Goal: Task Accomplishment & Management: Manage account settings

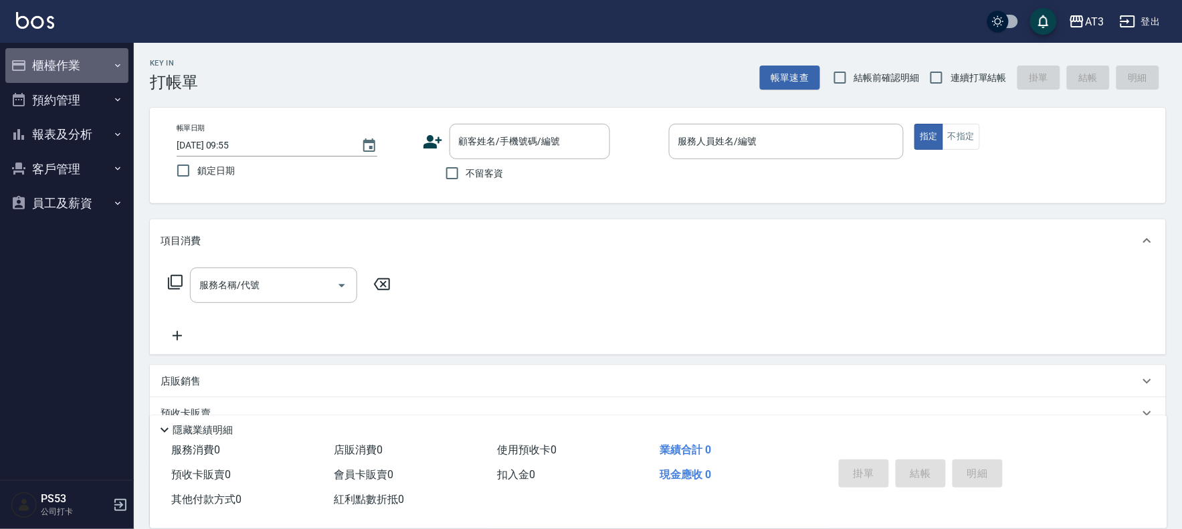
click at [66, 69] on button "櫃檯作業" at bounding box center [66, 65] width 123 height 35
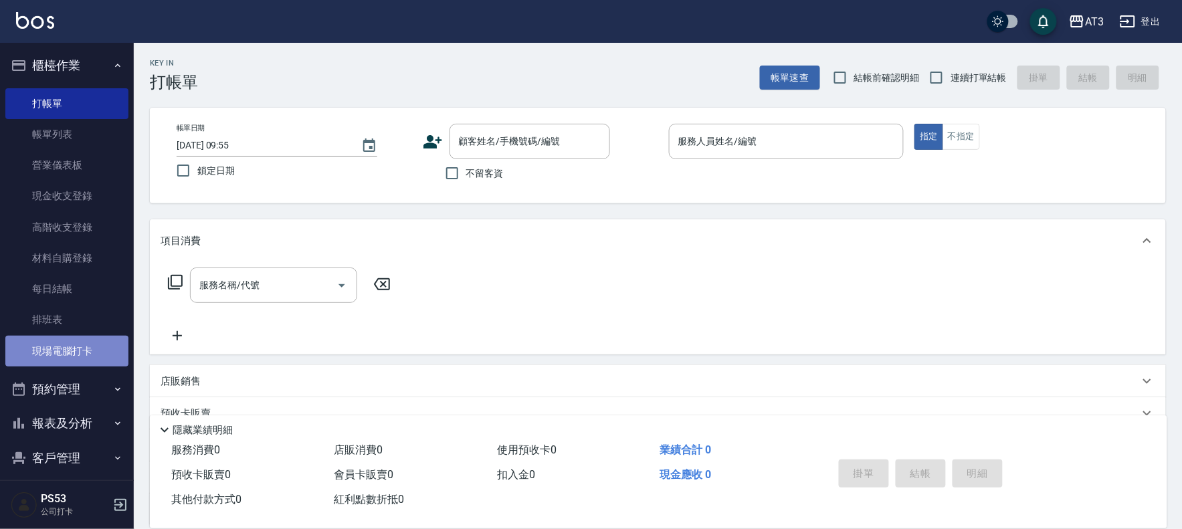
click at [76, 350] on link "現場電腦打卡" at bounding box center [66, 351] width 123 height 31
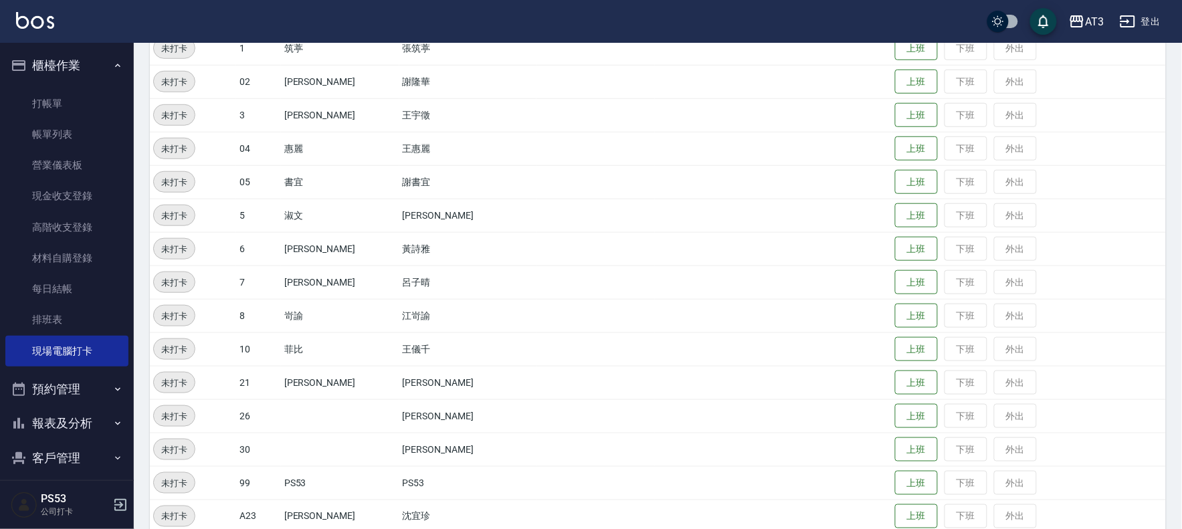
scroll to position [439, 0]
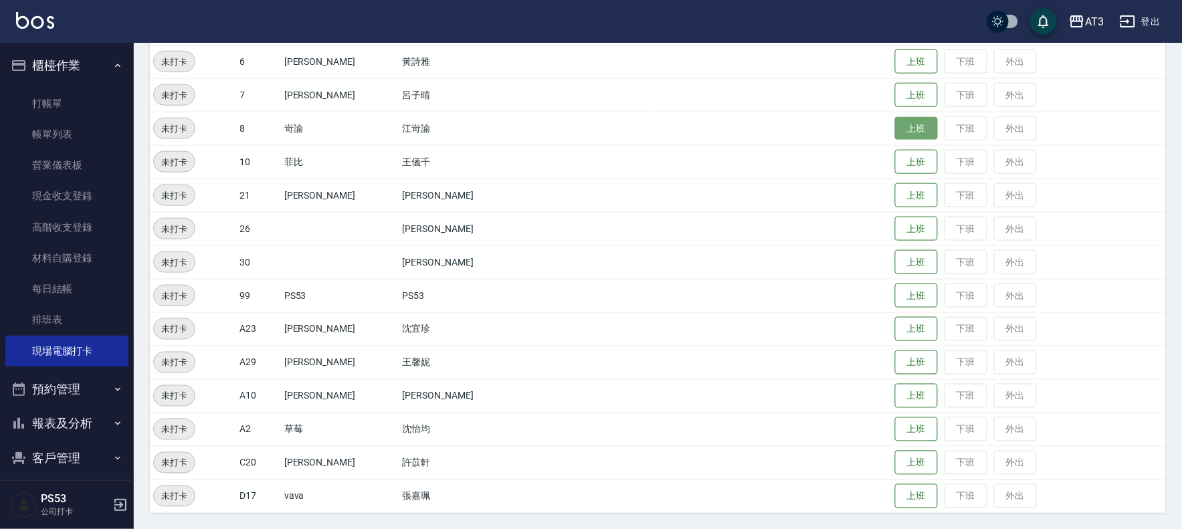
click at [895, 128] on button "上班" at bounding box center [916, 128] width 43 height 23
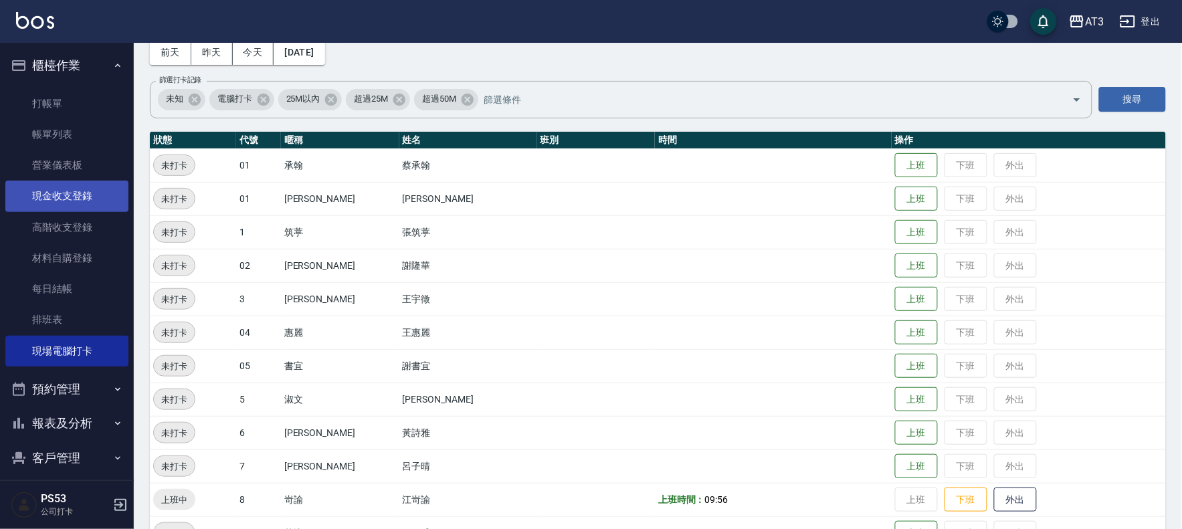
scroll to position [0, 0]
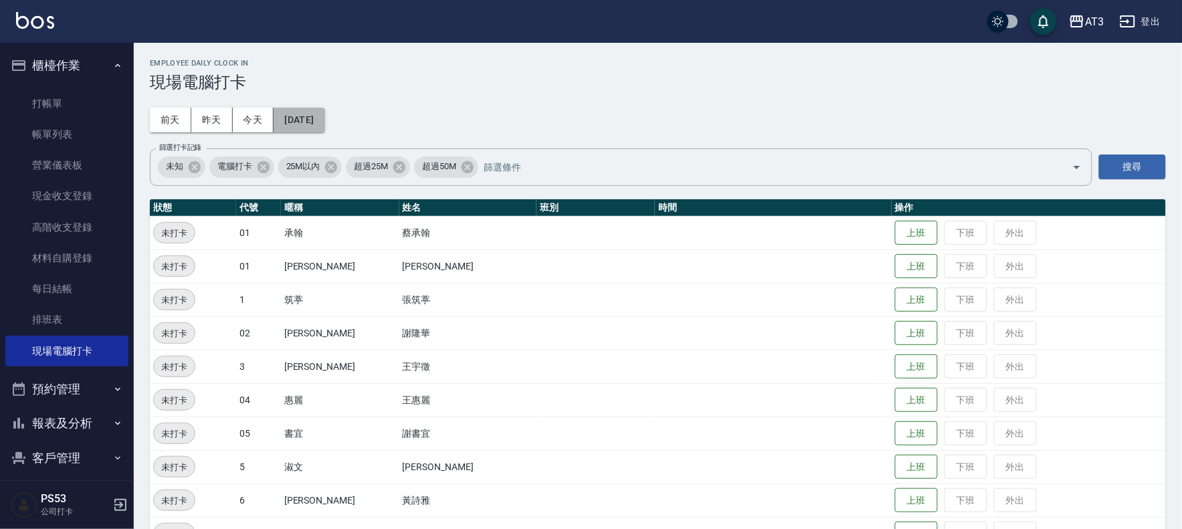
click at [322, 116] on button "[DATE]" at bounding box center [299, 120] width 51 height 25
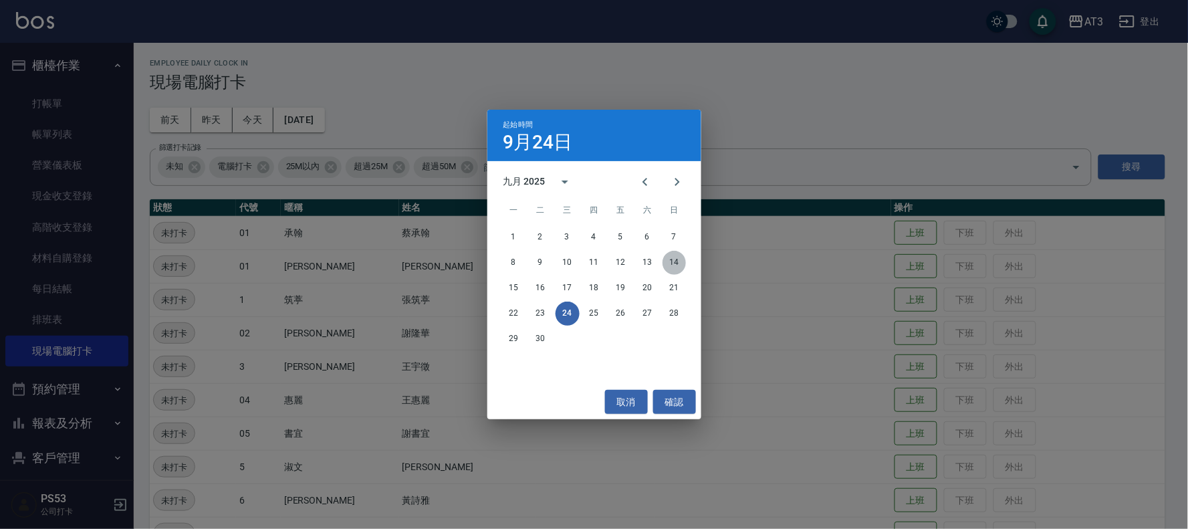
click at [678, 262] on button "14" at bounding box center [675, 263] width 24 height 24
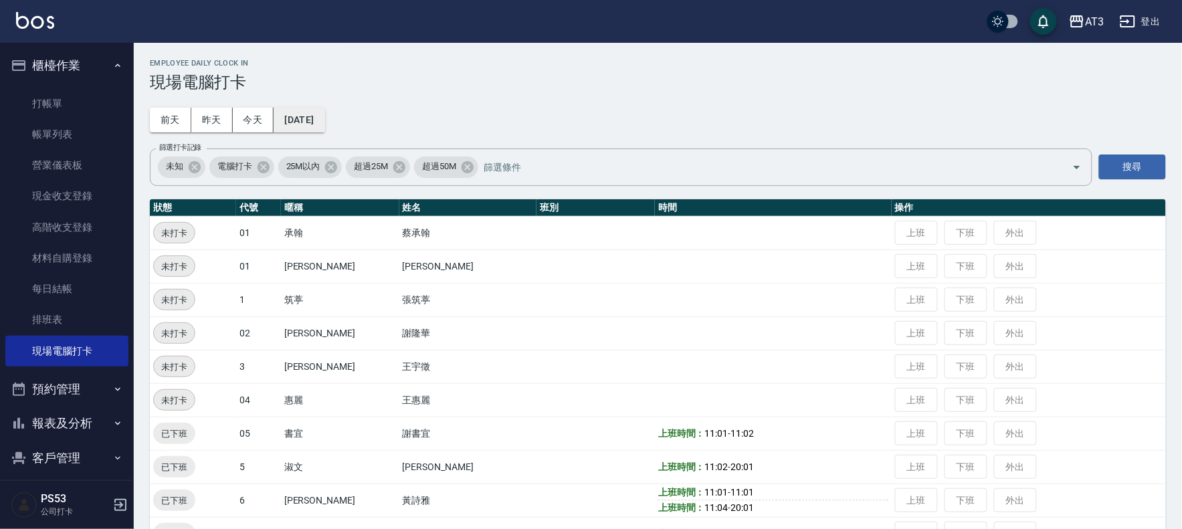
click at [313, 112] on button "[DATE]" at bounding box center [299, 120] width 51 height 25
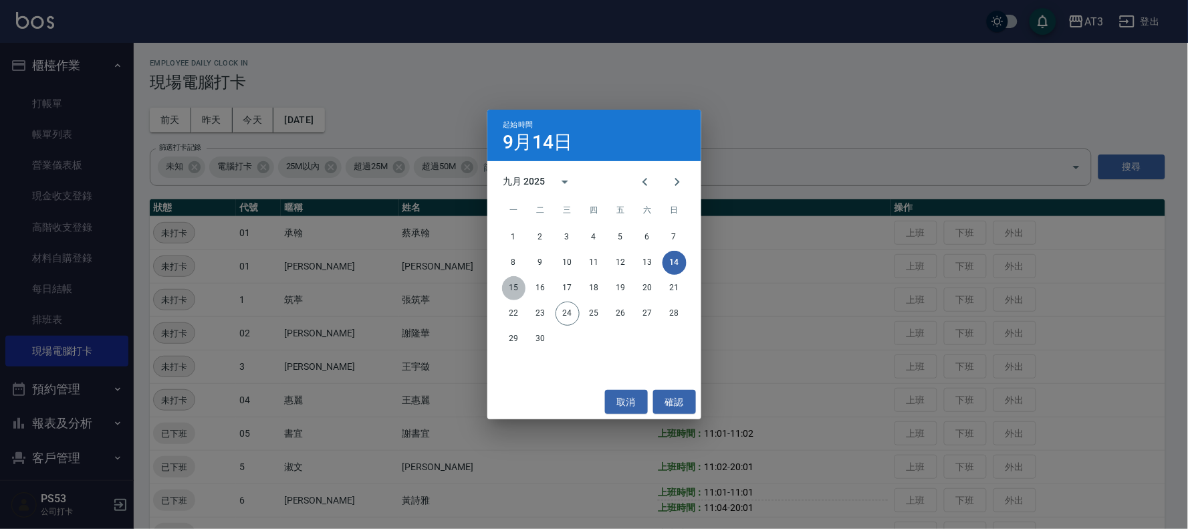
click at [513, 290] on button "15" at bounding box center [514, 288] width 24 height 24
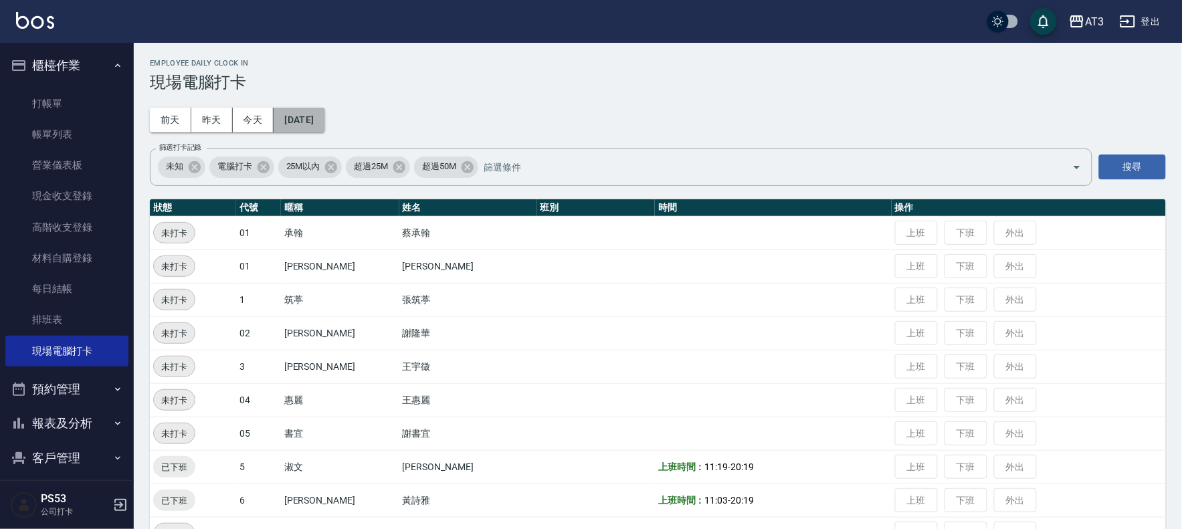
click at [312, 118] on button "[DATE]" at bounding box center [299, 120] width 51 height 25
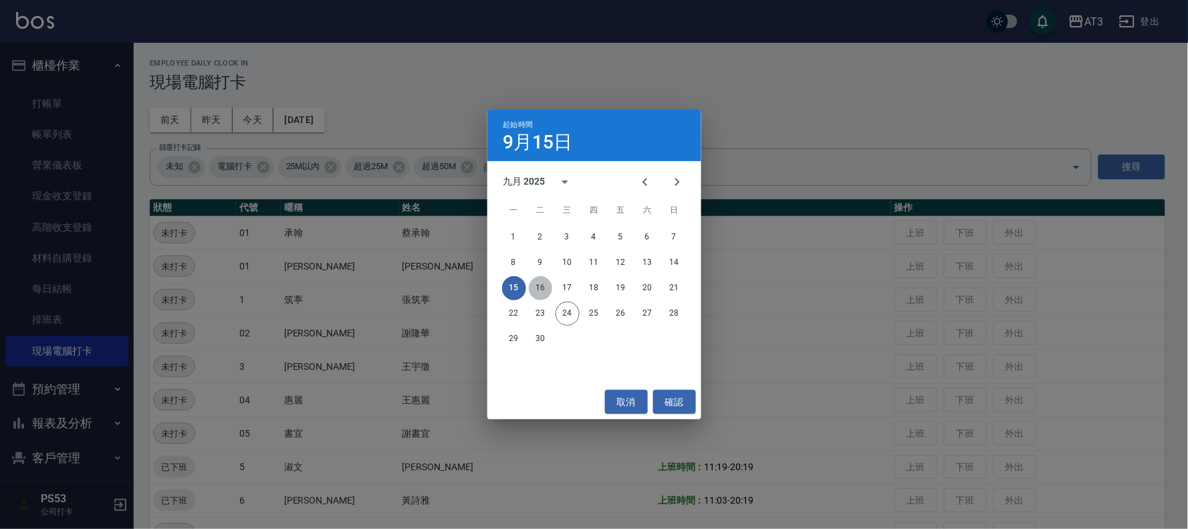
click at [539, 286] on button "16" at bounding box center [541, 288] width 24 height 24
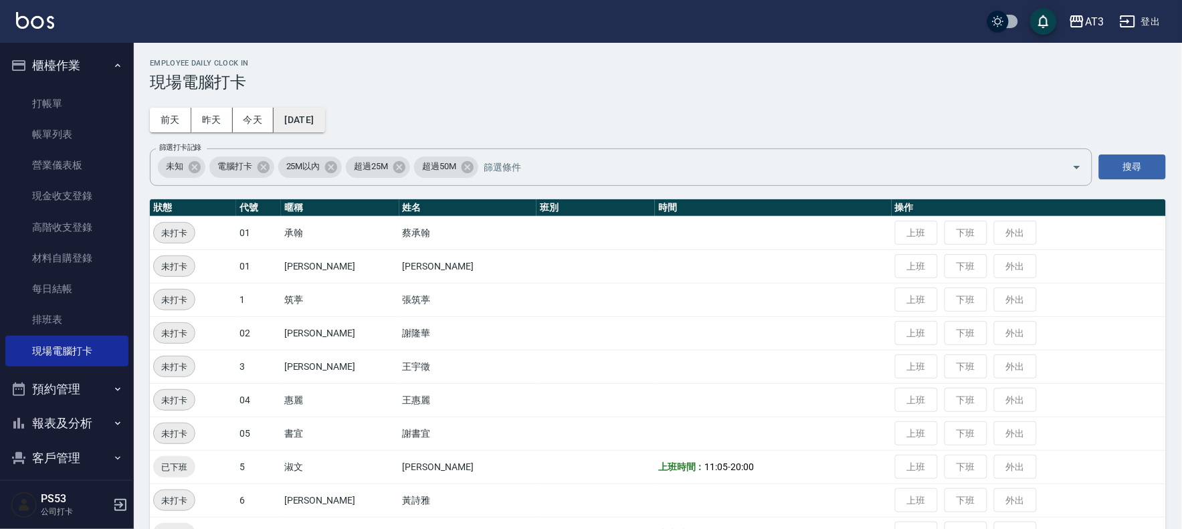
click at [315, 121] on button "[DATE]" at bounding box center [299, 120] width 51 height 25
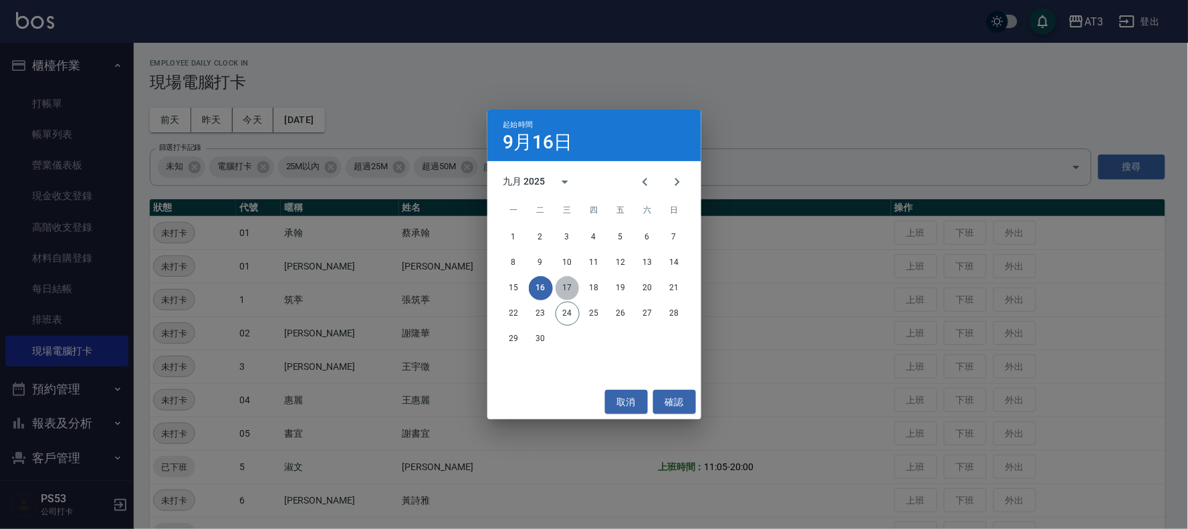
click at [576, 291] on button "17" at bounding box center [568, 288] width 24 height 24
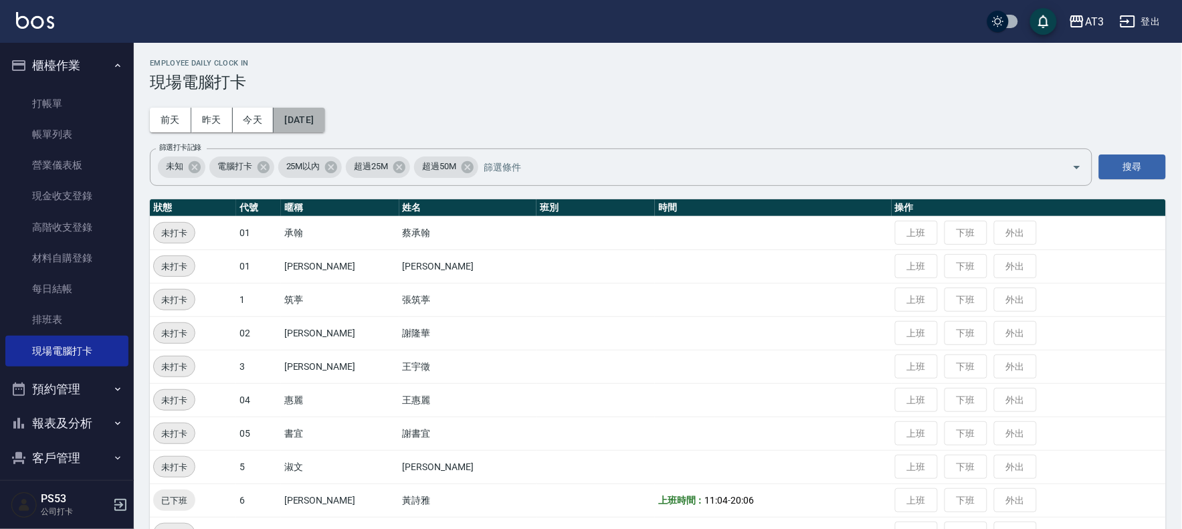
click at [324, 116] on button "[DATE]" at bounding box center [299, 120] width 51 height 25
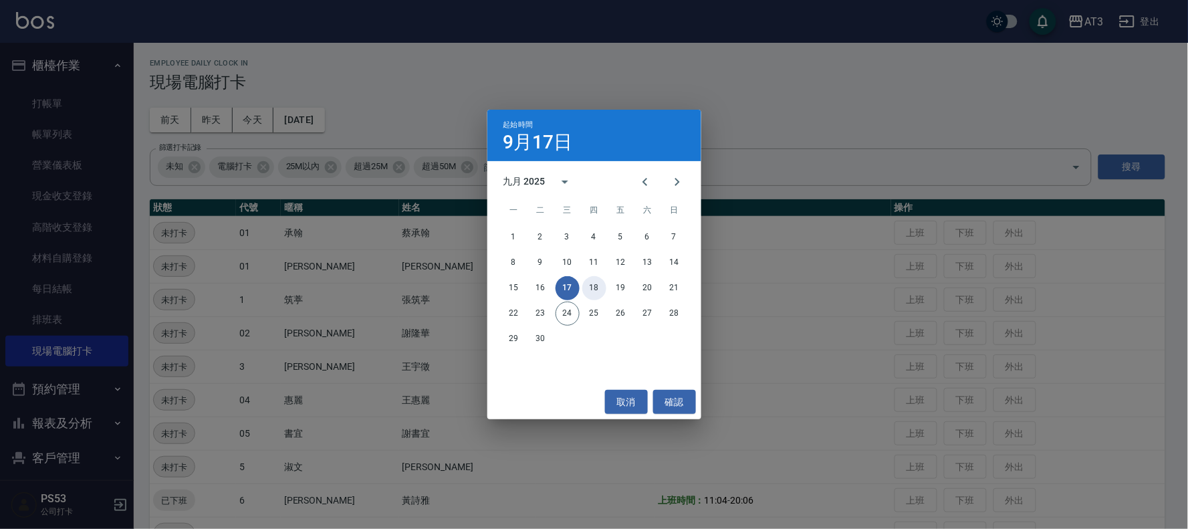
click at [593, 290] on button "18" at bounding box center [595, 288] width 24 height 24
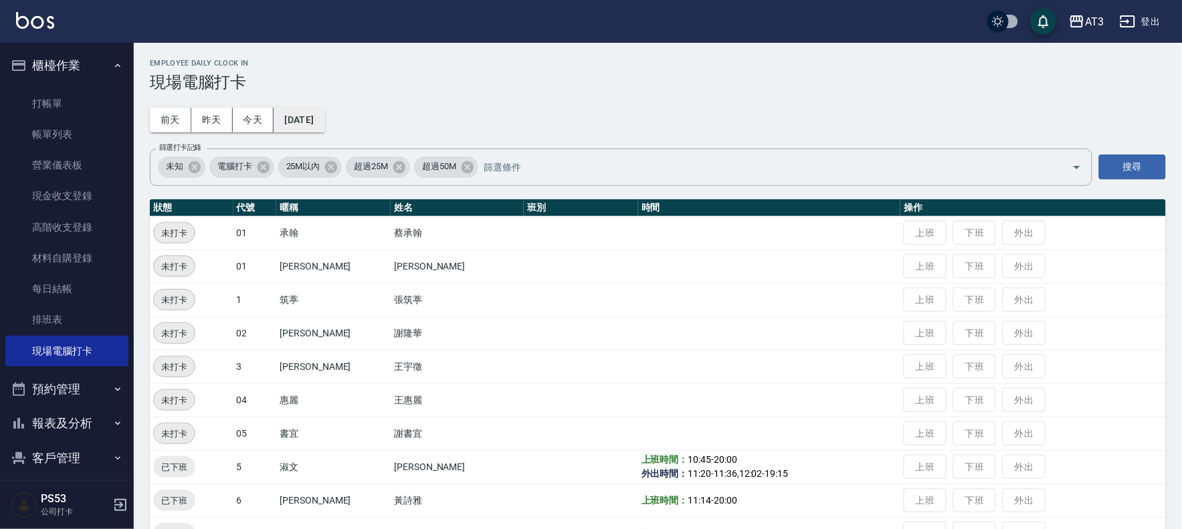
click at [313, 116] on button "[DATE]" at bounding box center [299, 120] width 51 height 25
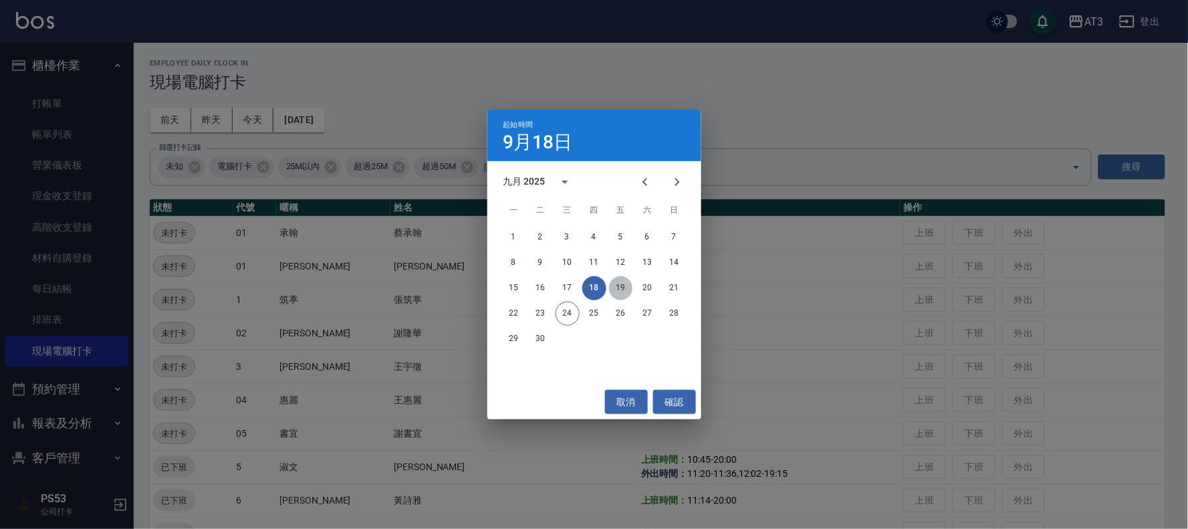
click at [623, 283] on button "19" at bounding box center [621, 288] width 24 height 24
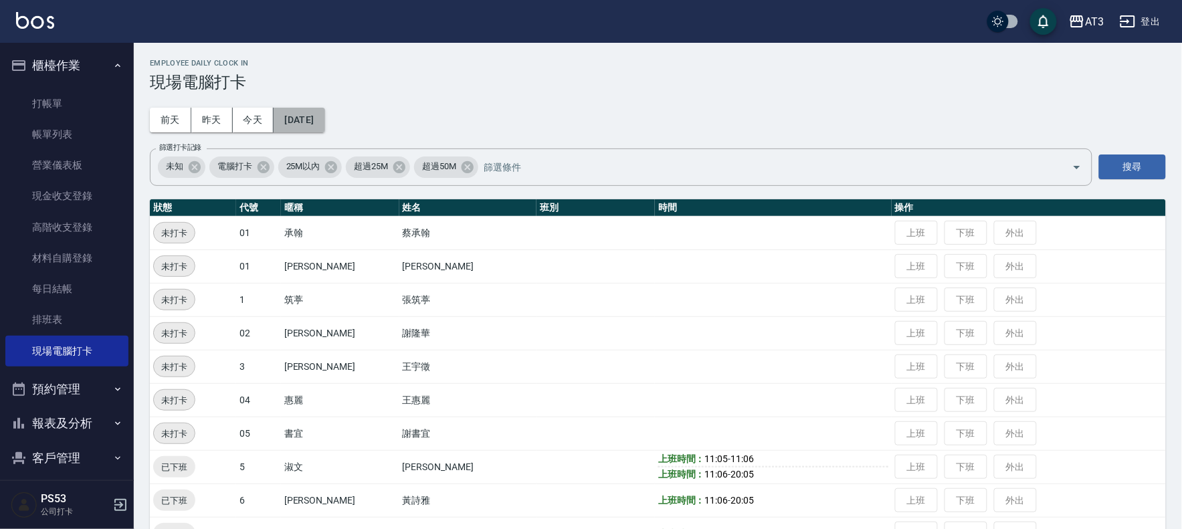
click at [324, 116] on button "[DATE]" at bounding box center [299, 120] width 51 height 25
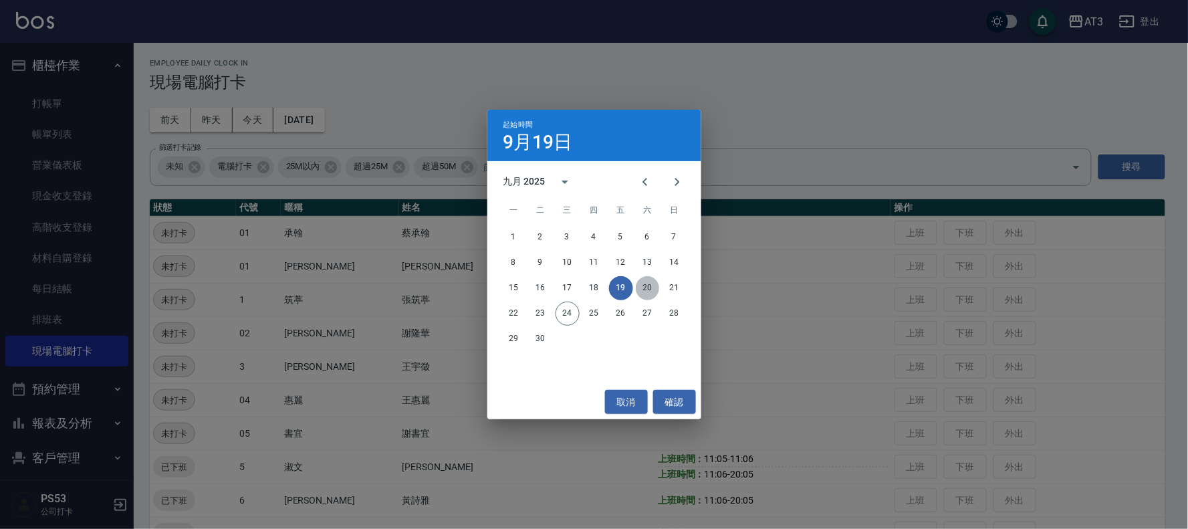
click at [643, 282] on button "20" at bounding box center [648, 288] width 24 height 24
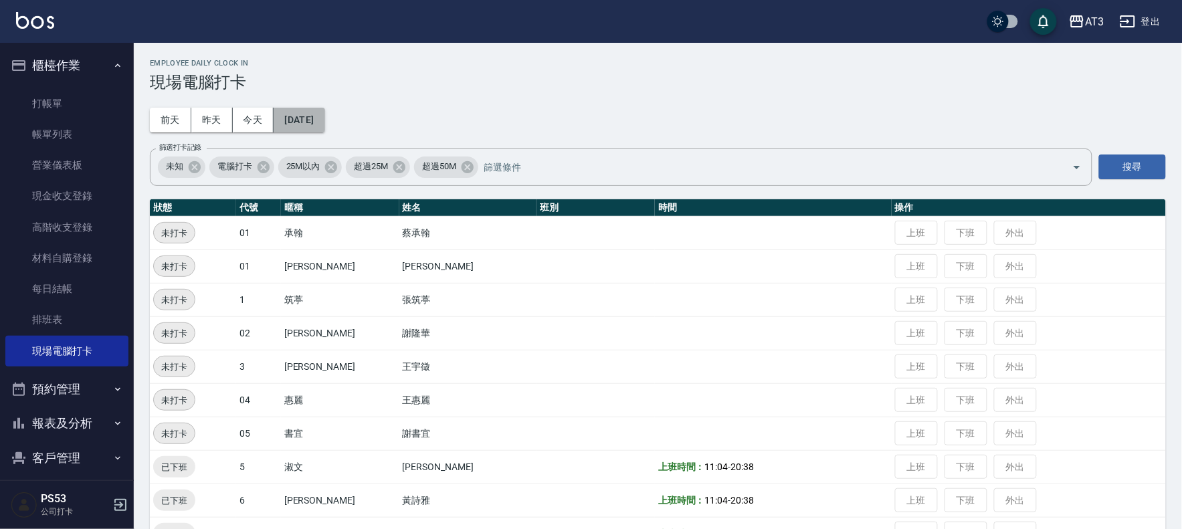
click at [324, 117] on button "[DATE]" at bounding box center [299, 120] width 51 height 25
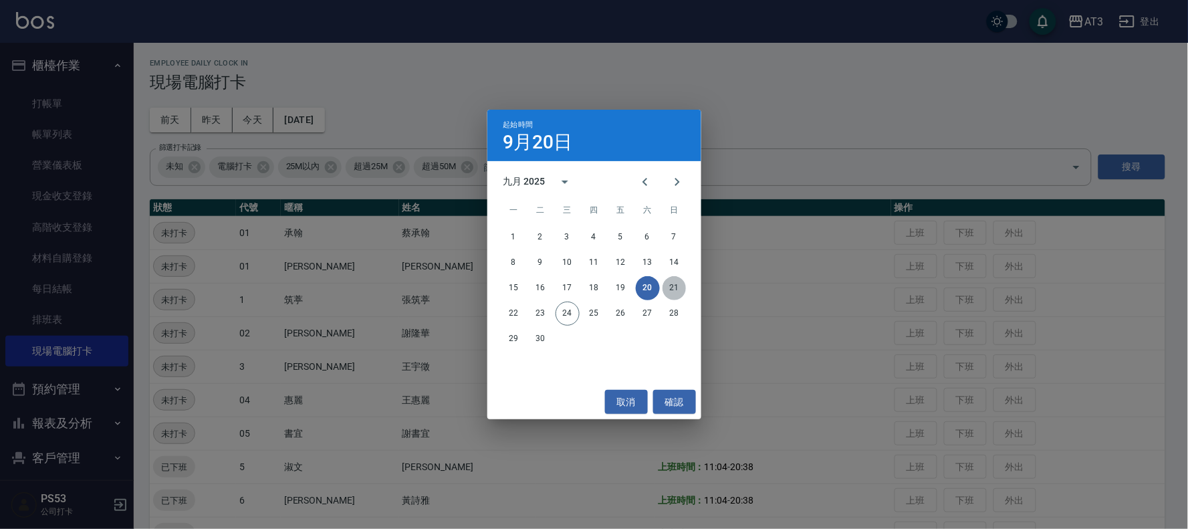
click at [677, 286] on button "21" at bounding box center [675, 288] width 24 height 24
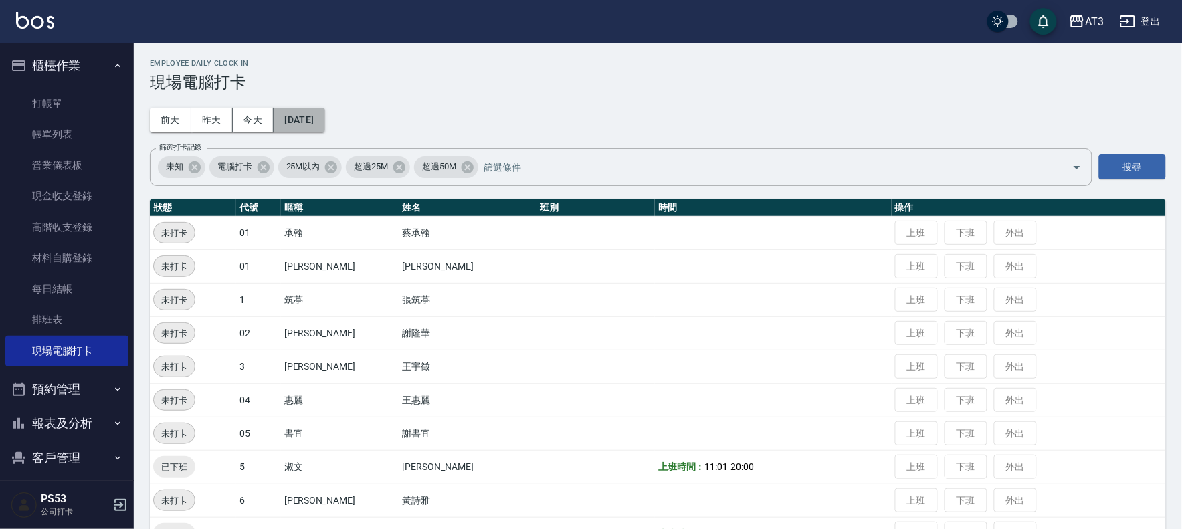
click at [324, 124] on button "[DATE]" at bounding box center [299, 120] width 51 height 25
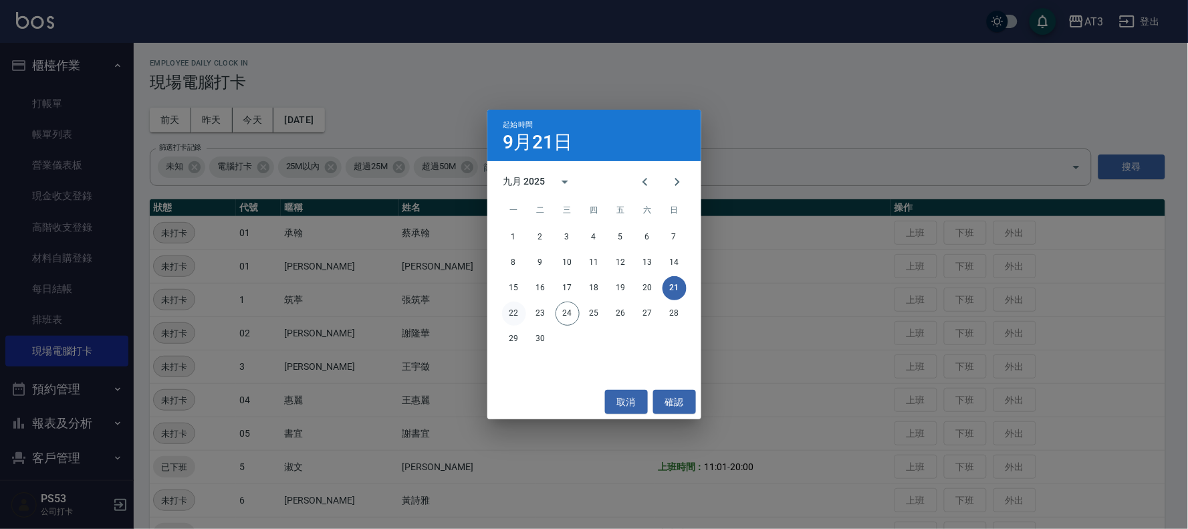
click at [512, 313] on button "22" at bounding box center [514, 314] width 24 height 24
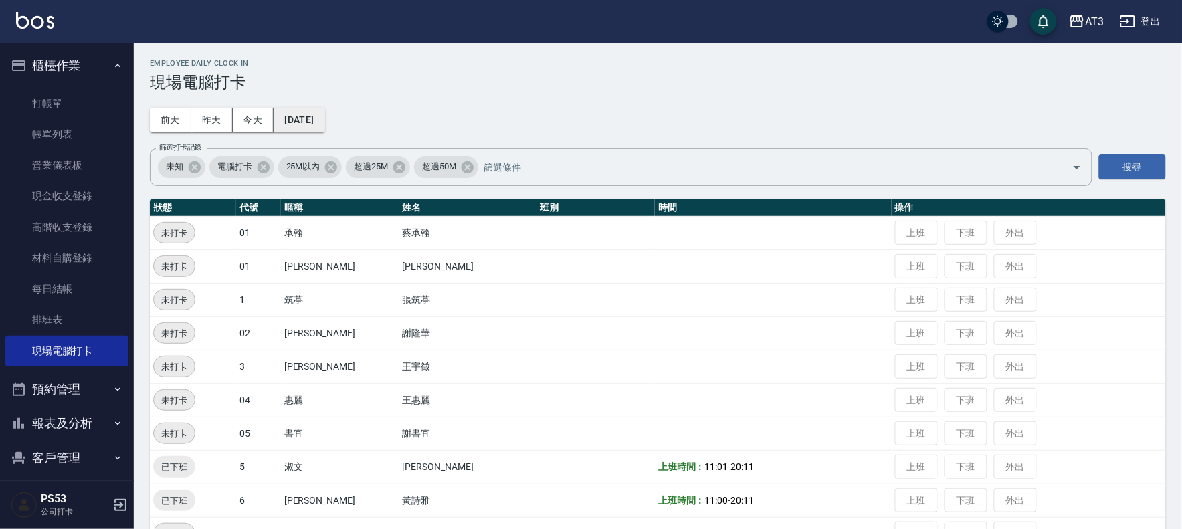
click at [315, 123] on button "[DATE]" at bounding box center [299, 120] width 51 height 25
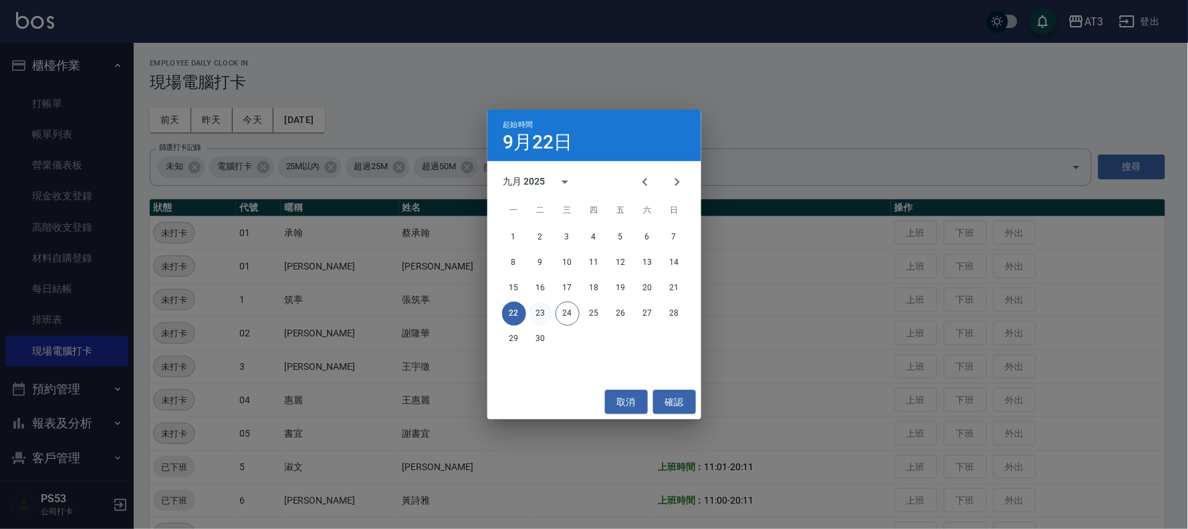
click at [540, 310] on button "23" at bounding box center [541, 314] width 24 height 24
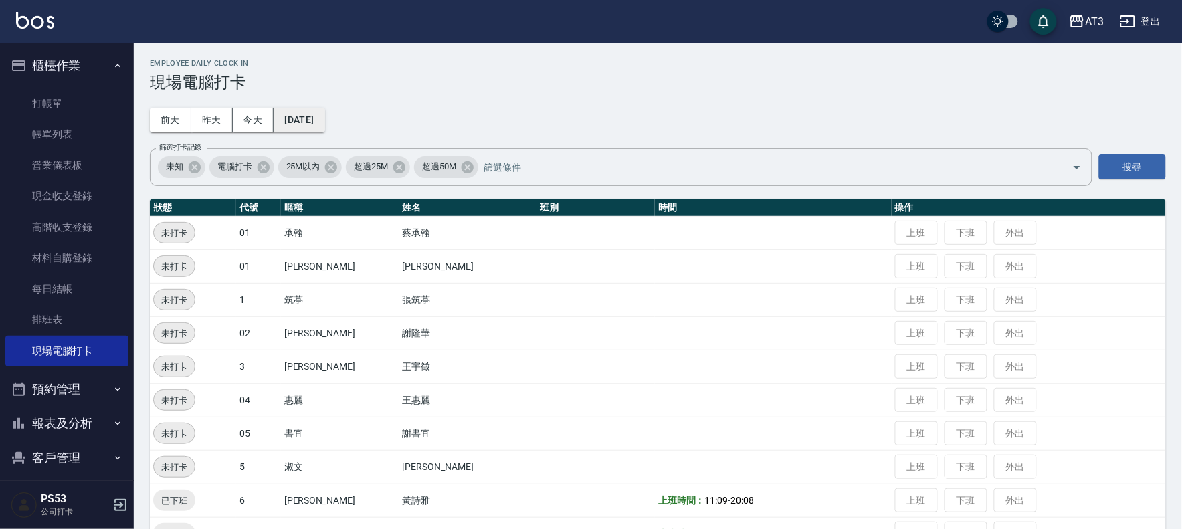
click at [312, 117] on button "[DATE]" at bounding box center [299, 120] width 51 height 25
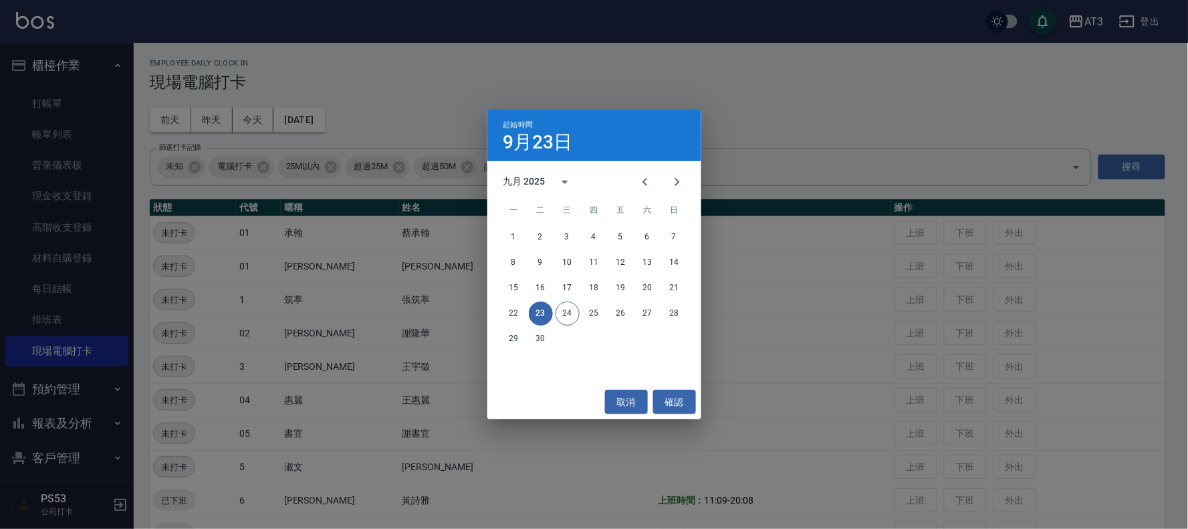
click at [469, 363] on div "起始時間 [DATE] 九月 2025 一 二 三 四 五 六 日 1 2 3 4 5 6 7 8 9 10 11 12 13 14 15 16 17 18 …" at bounding box center [594, 264] width 1188 height 529
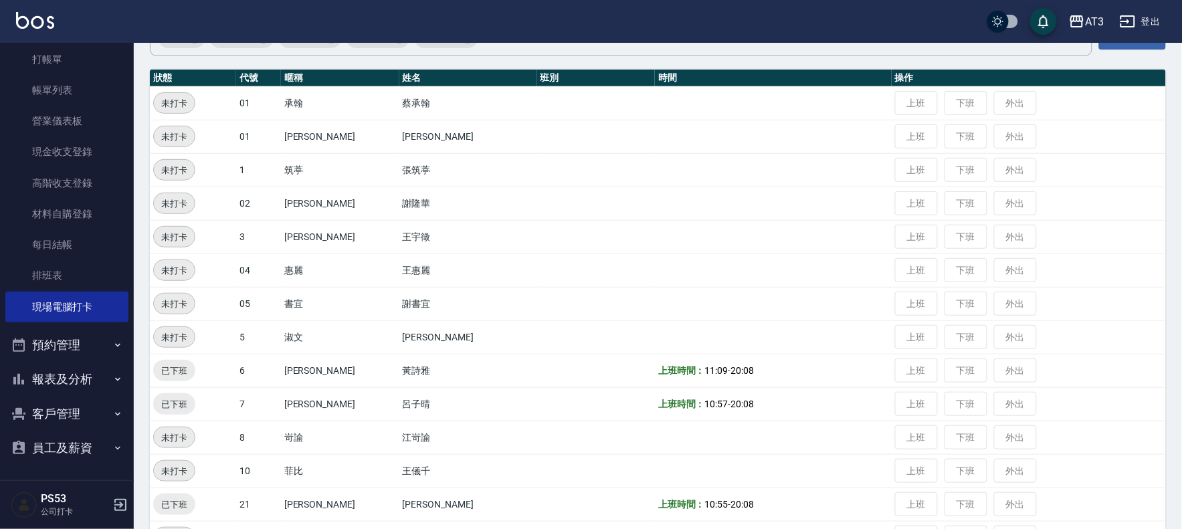
scroll to position [297, 0]
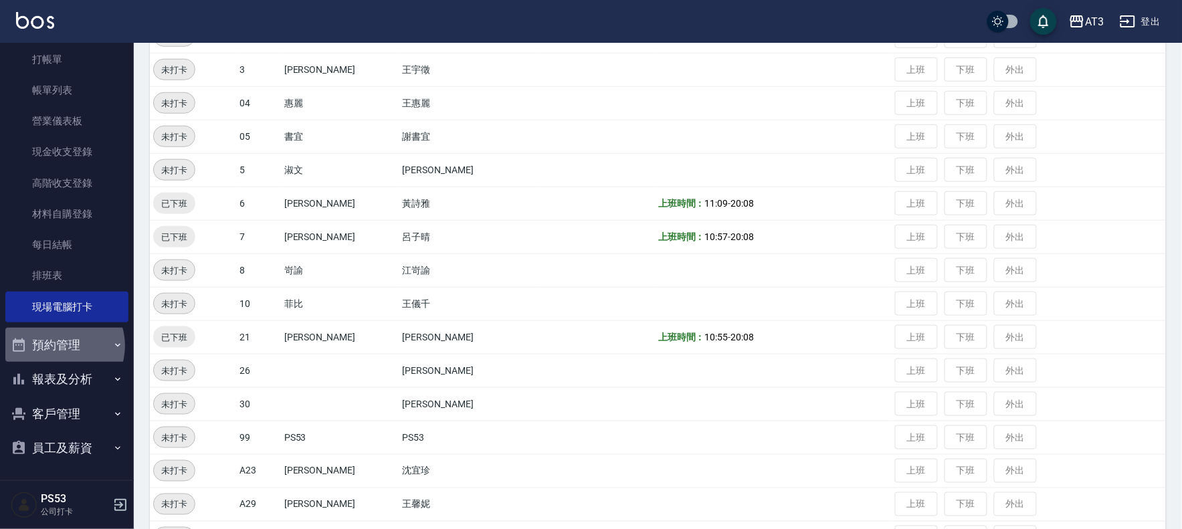
click at [59, 345] on button "預約管理" at bounding box center [66, 345] width 123 height 35
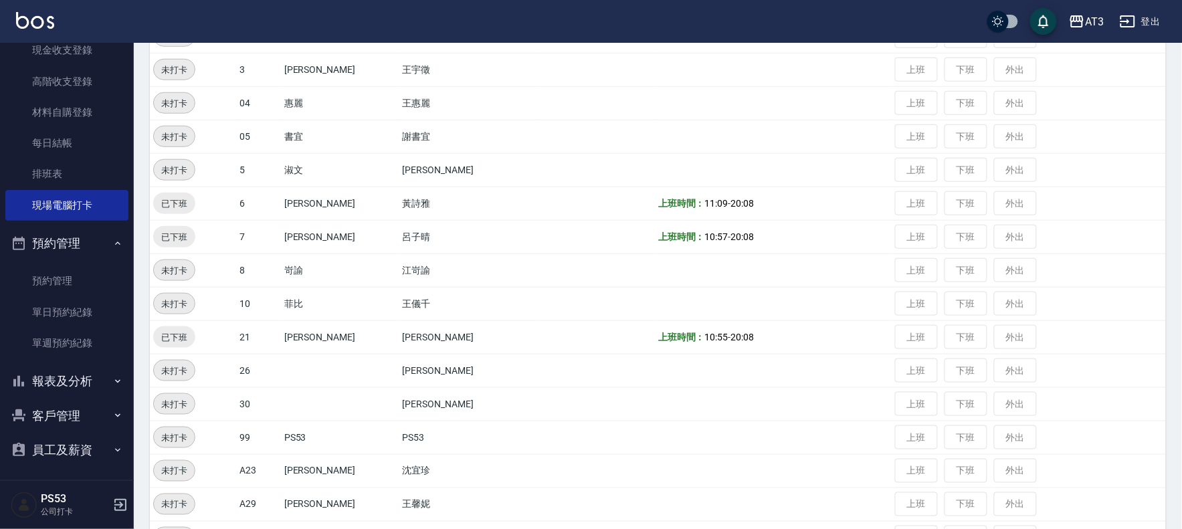
scroll to position [148, 0]
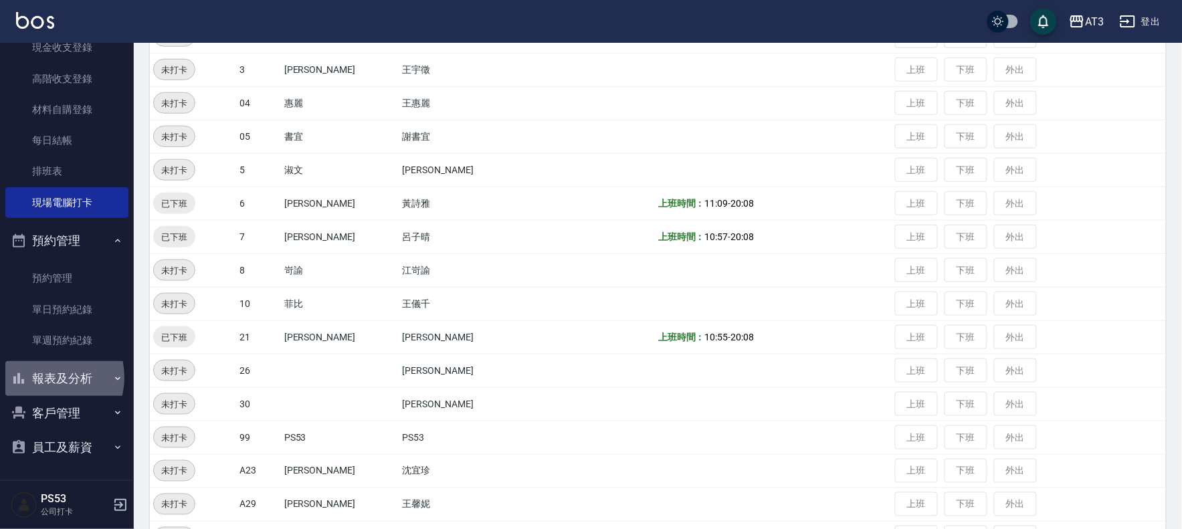
click at [44, 377] on button "報表及分析" at bounding box center [66, 378] width 123 height 35
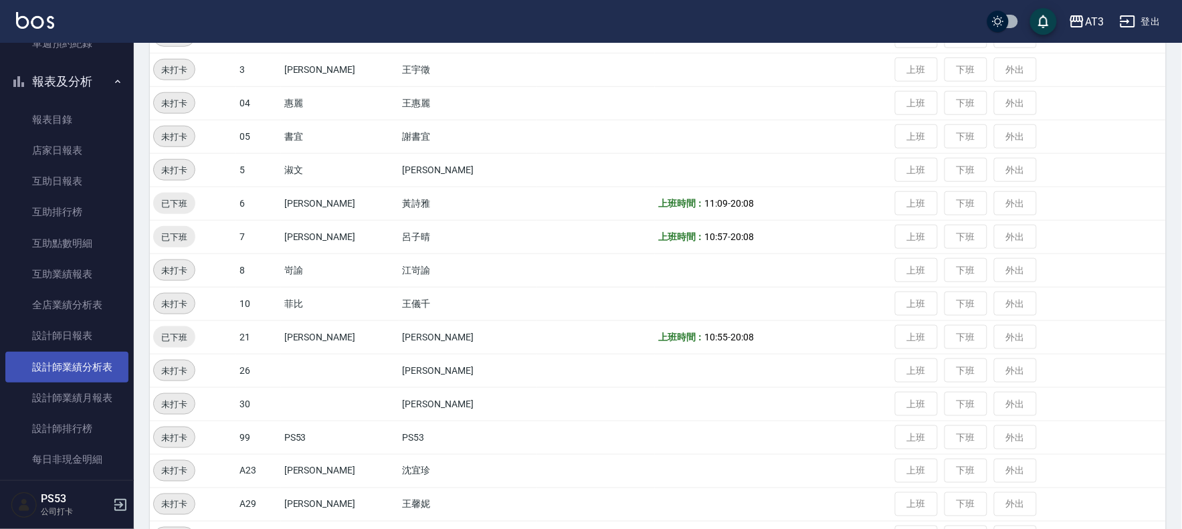
scroll to position [520, 0]
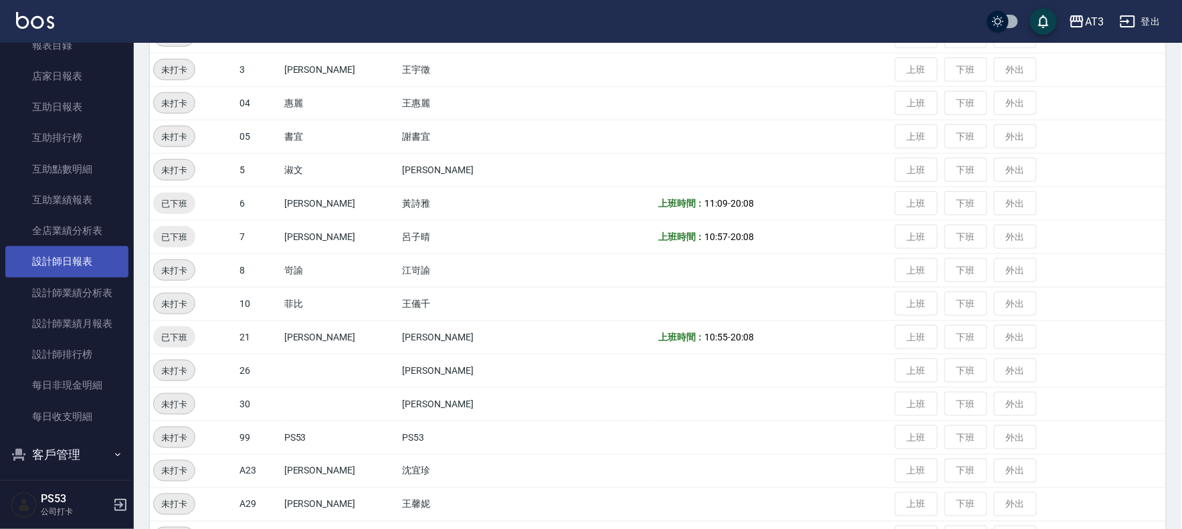
click at [92, 262] on link "設計師日報表" at bounding box center [66, 261] width 123 height 31
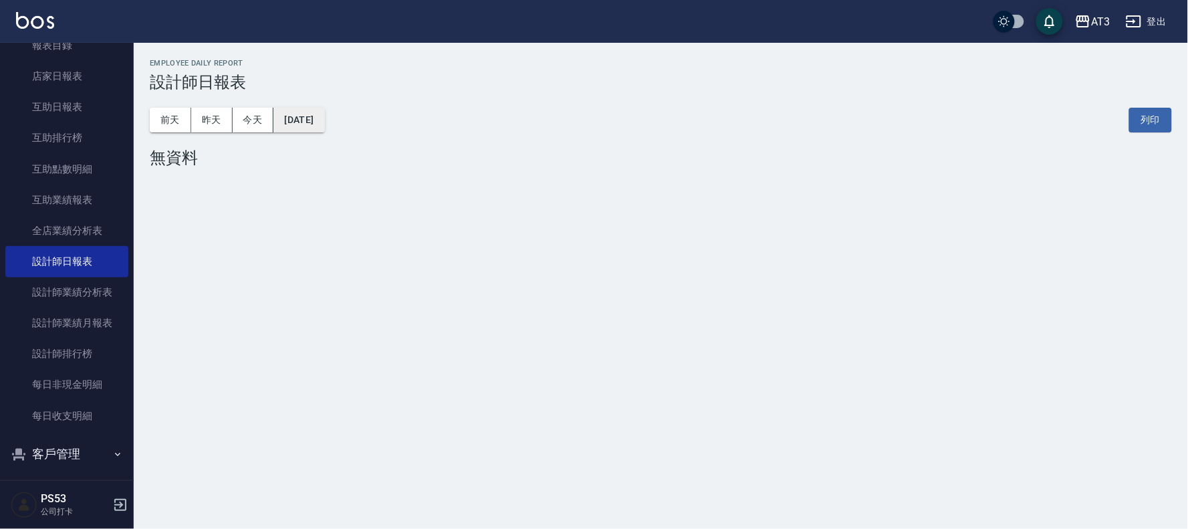
click at [290, 118] on button "[DATE]" at bounding box center [299, 120] width 51 height 25
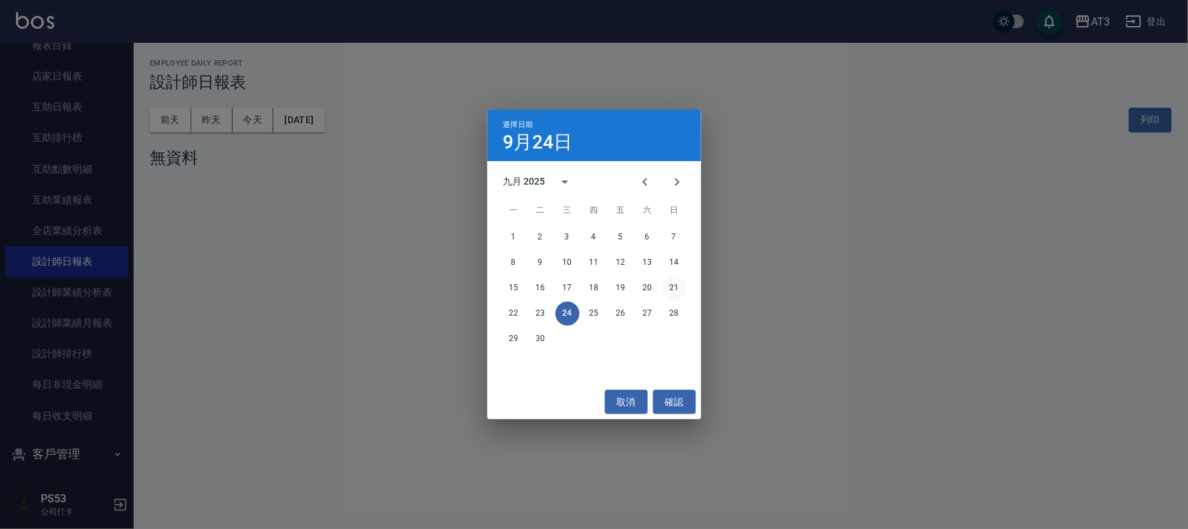
click at [673, 286] on button "21" at bounding box center [675, 288] width 24 height 24
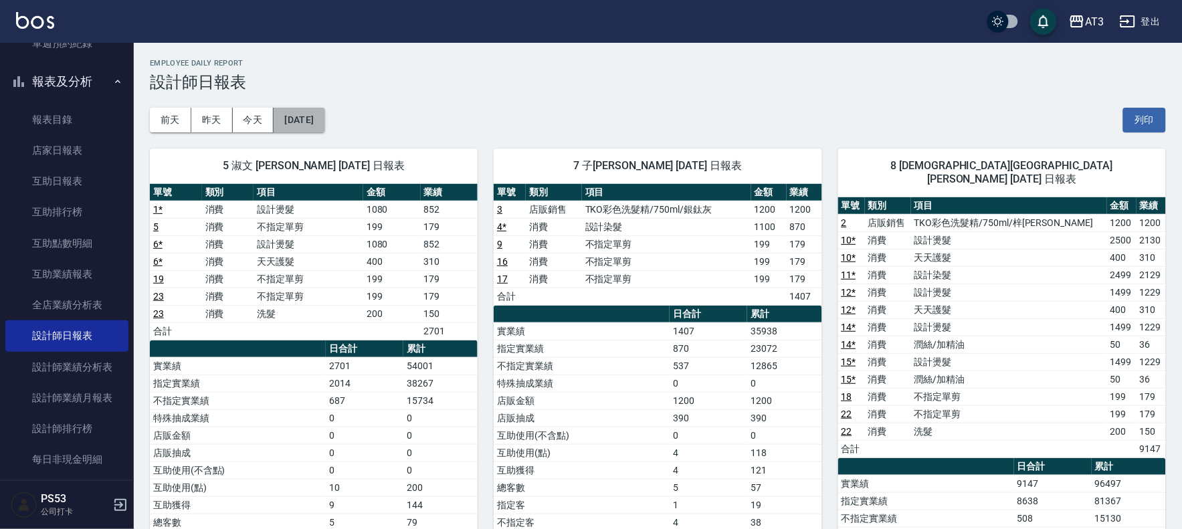
click at [305, 117] on button "[DATE]" at bounding box center [299, 120] width 51 height 25
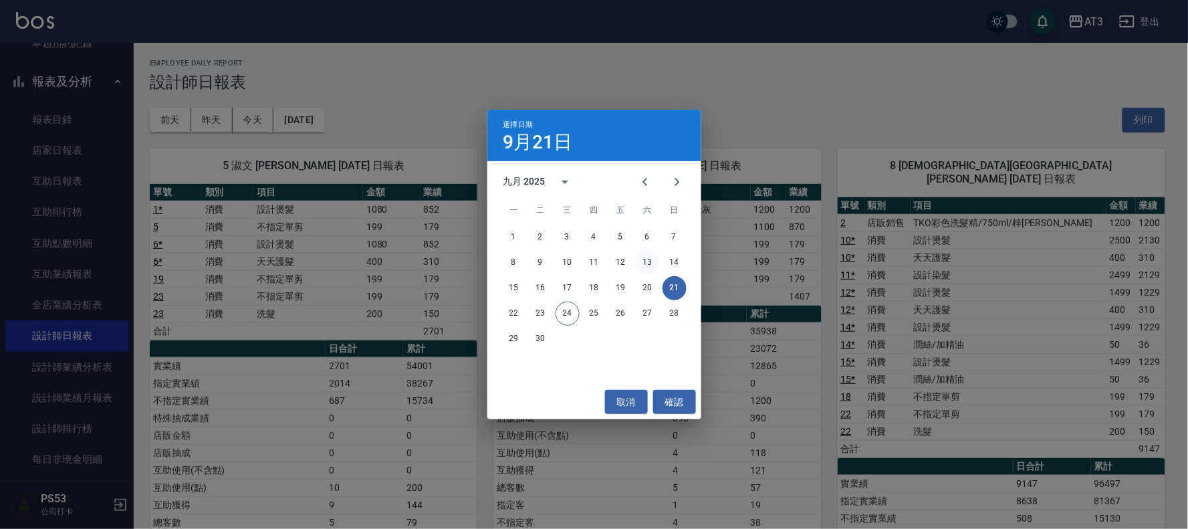
click at [650, 261] on button "13" at bounding box center [648, 263] width 24 height 24
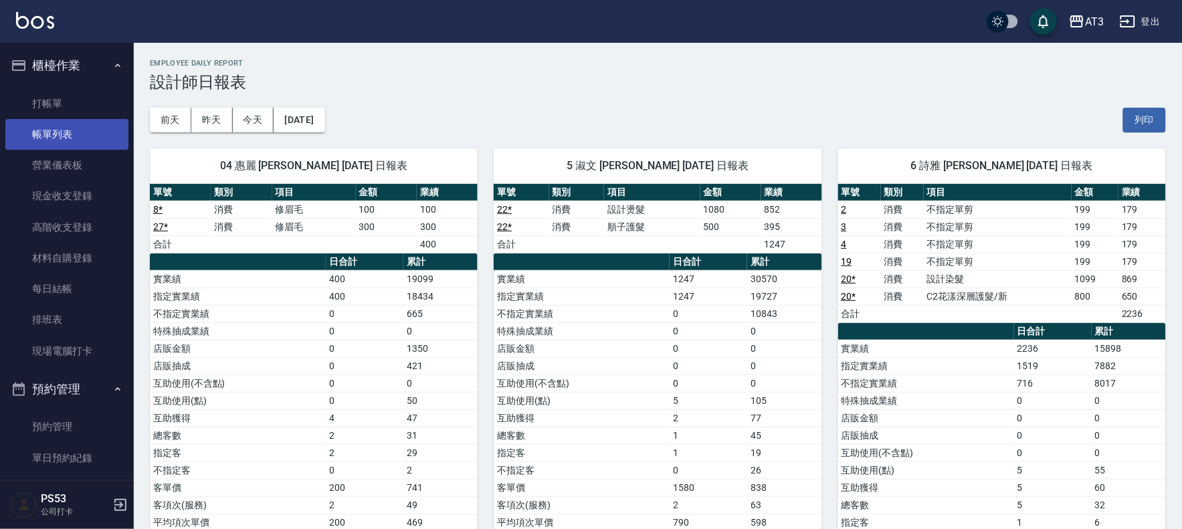
click at [64, 130] on link "帳單列表" at bounding box center [66, 134] width 123 height 31
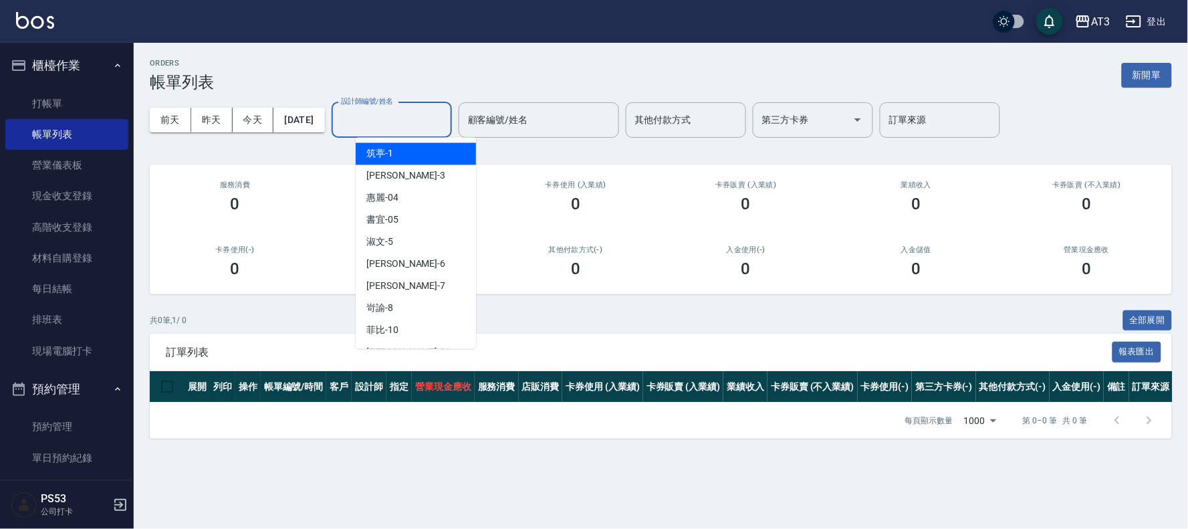
click at [377, 114] on input "設計師編號/姓名" at bounding box center [392, 119] width 108 height 23
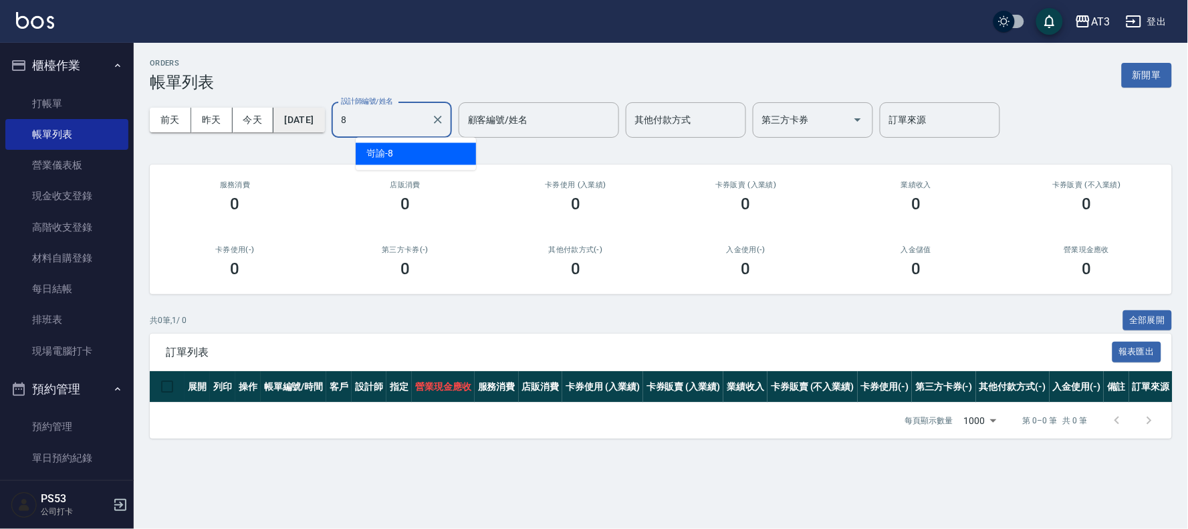
type input "8"
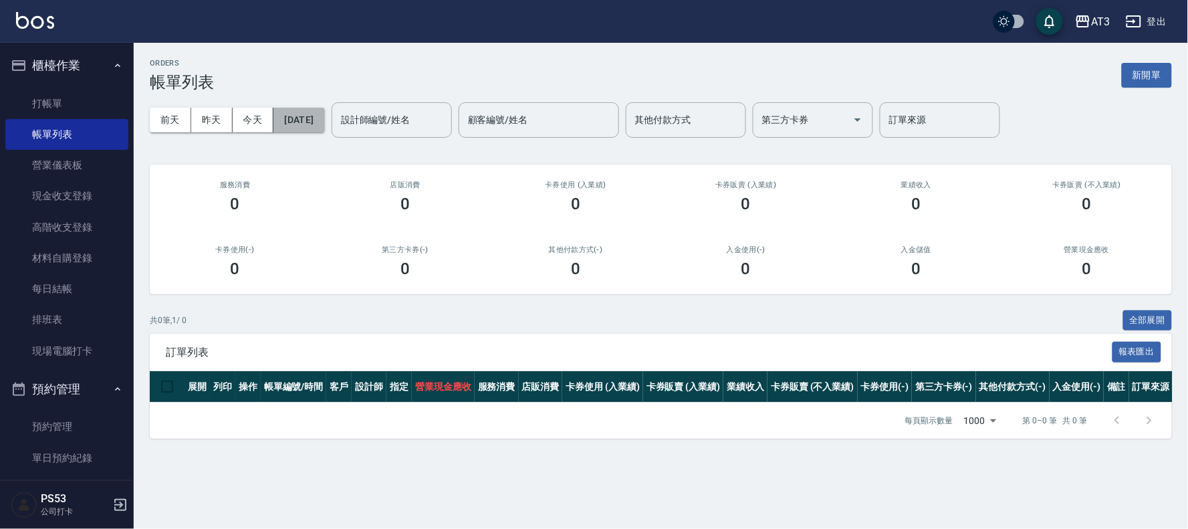
click at [321, 118] on button "[DATE]" at bounding box center [299, 120] width 51 height 25
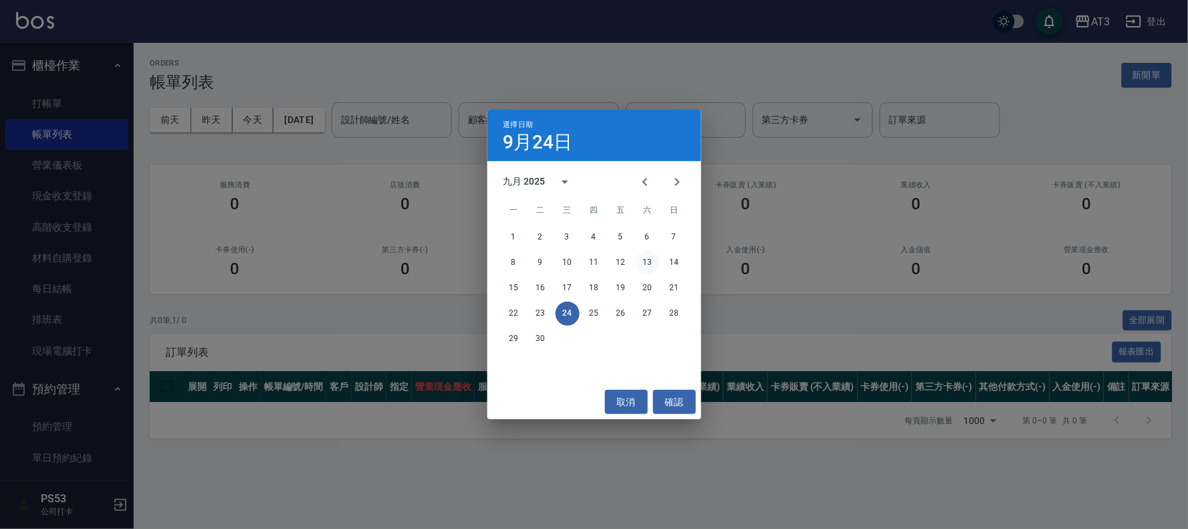
click at [647, 261] on button "13" at bounding box center [648, 263] width 24 height 24
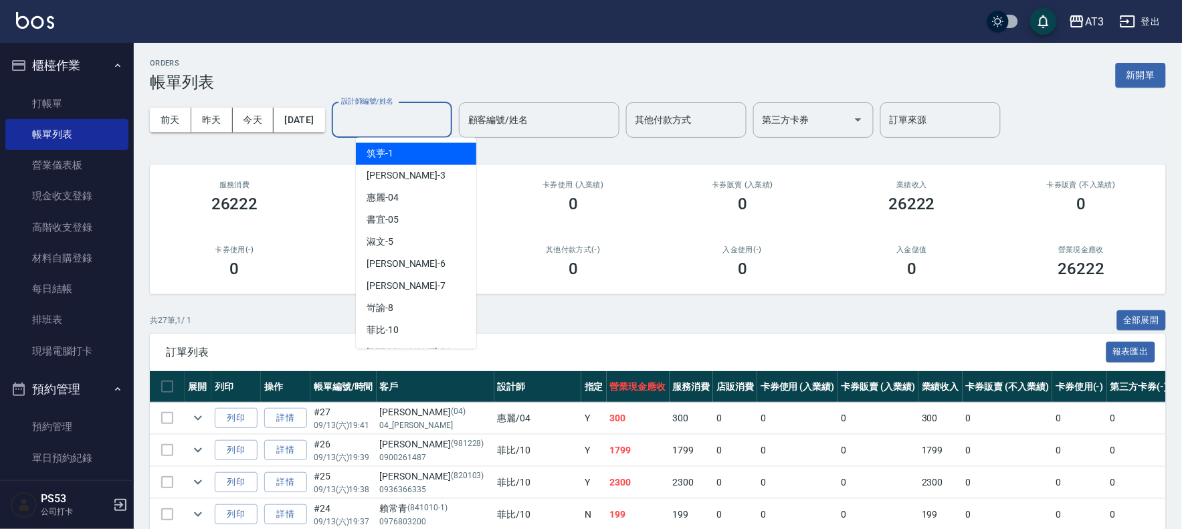
click at [408, 128] on input "設計師編號/姓名" at bounding box center [392, 119] width 108 height 23
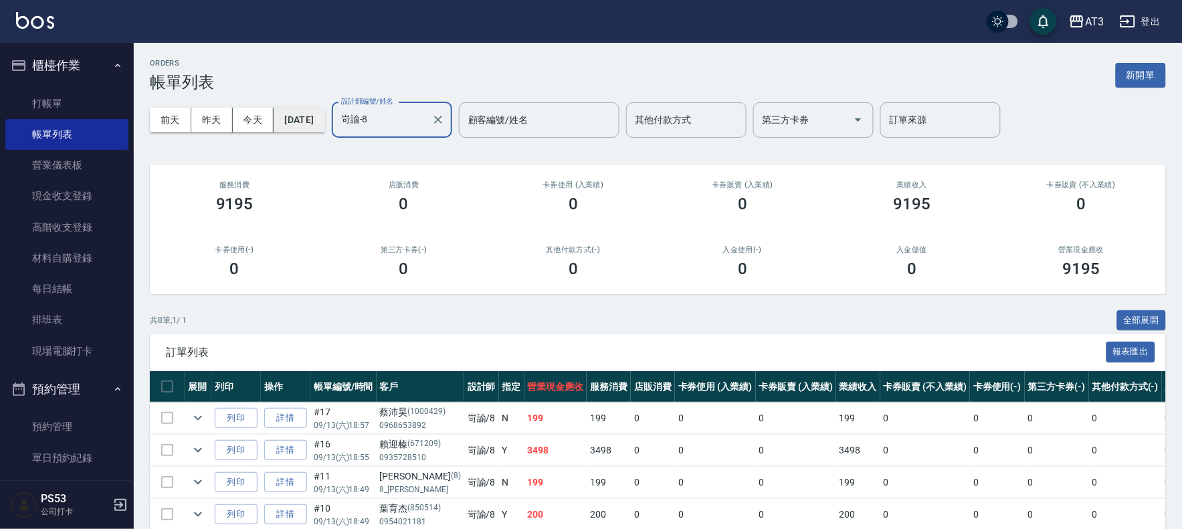
type input "岢諭-8"
click at [324, 122] on button "[DATE]" at bounding box center [299, 120] width 51 height 25
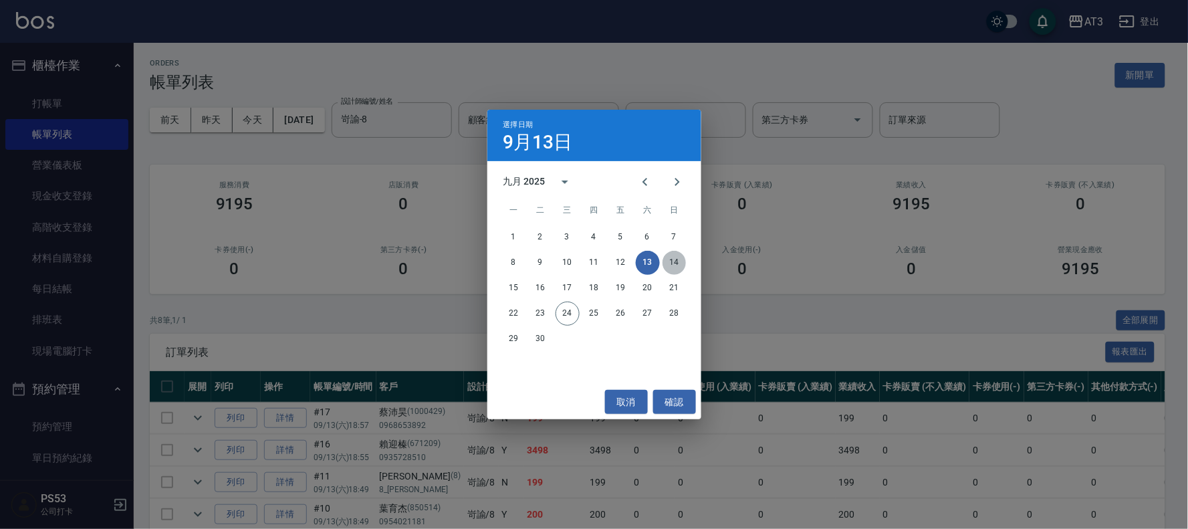
click at [673, 264] on button "14" at bounding box center [675, 263] width 24 height 24
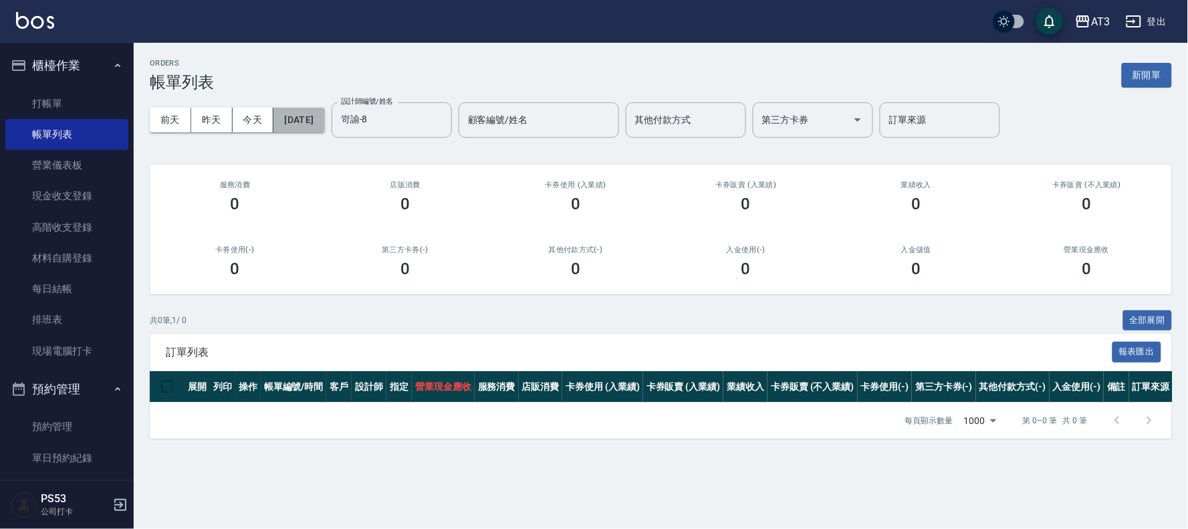
click at [303, 115] on button "[DATE]" at bounding box center [299, 120] width 51 height 25
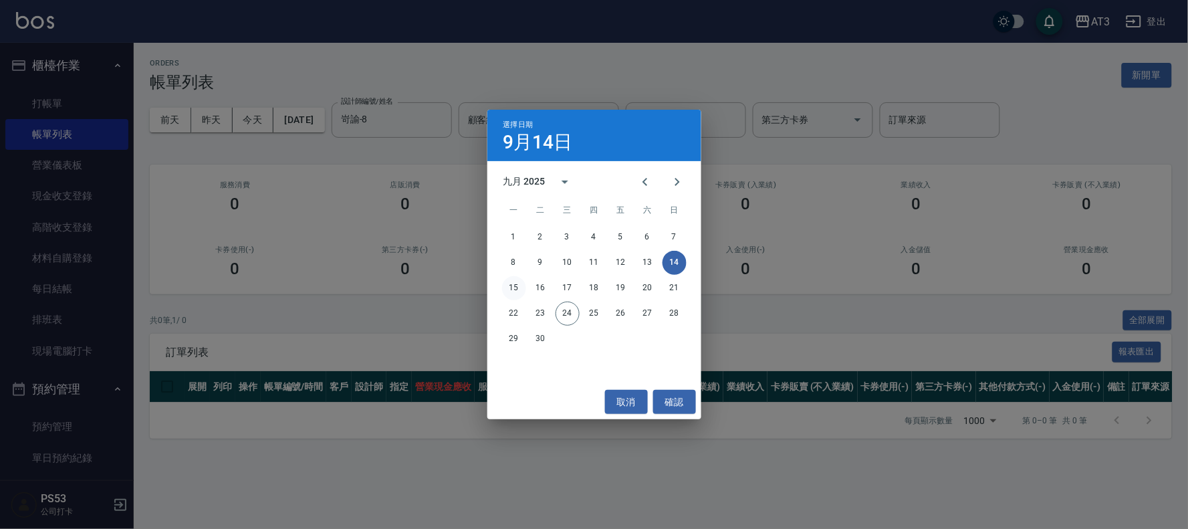
click at [515, 286] on button "15" at bounding box center [514, 288] width 24 height 24
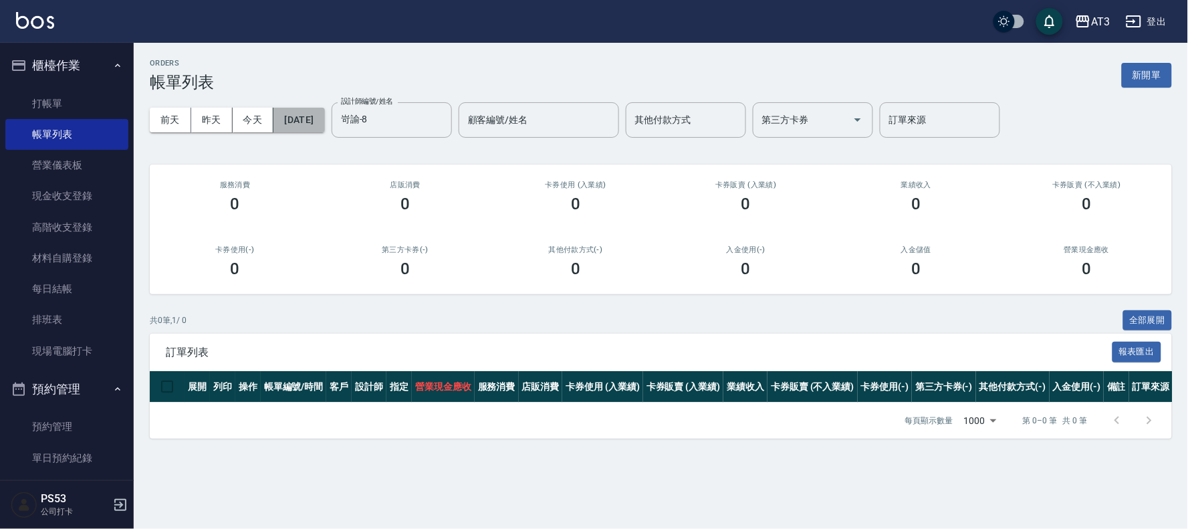
click at [314, 120] on button "[DATE]" at bounding box center [299, 120] width 51 height 25
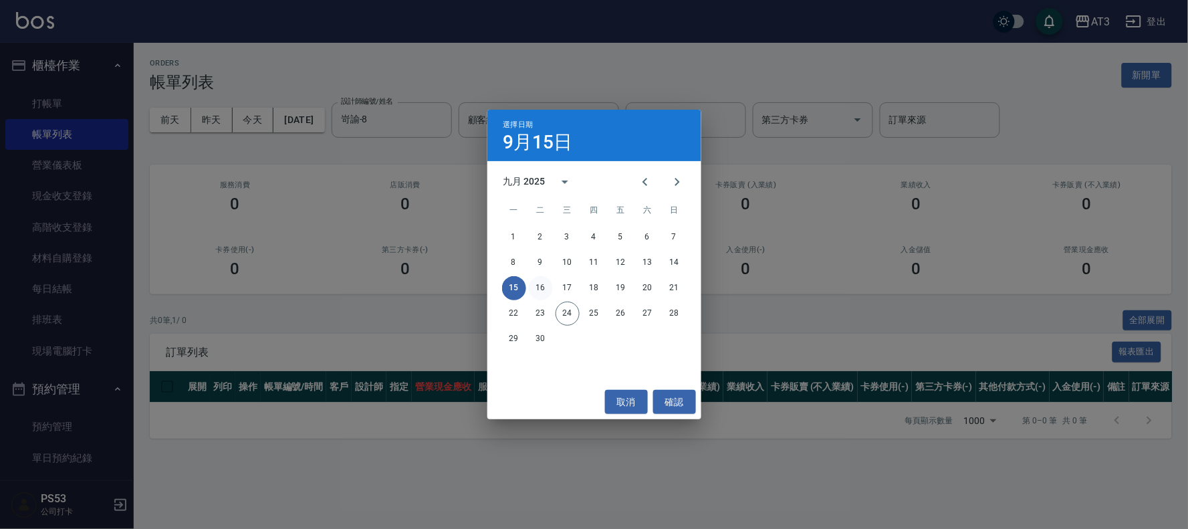
click at [536, 286] on button "16" at bounding box center [541, 288] width 24 height 24
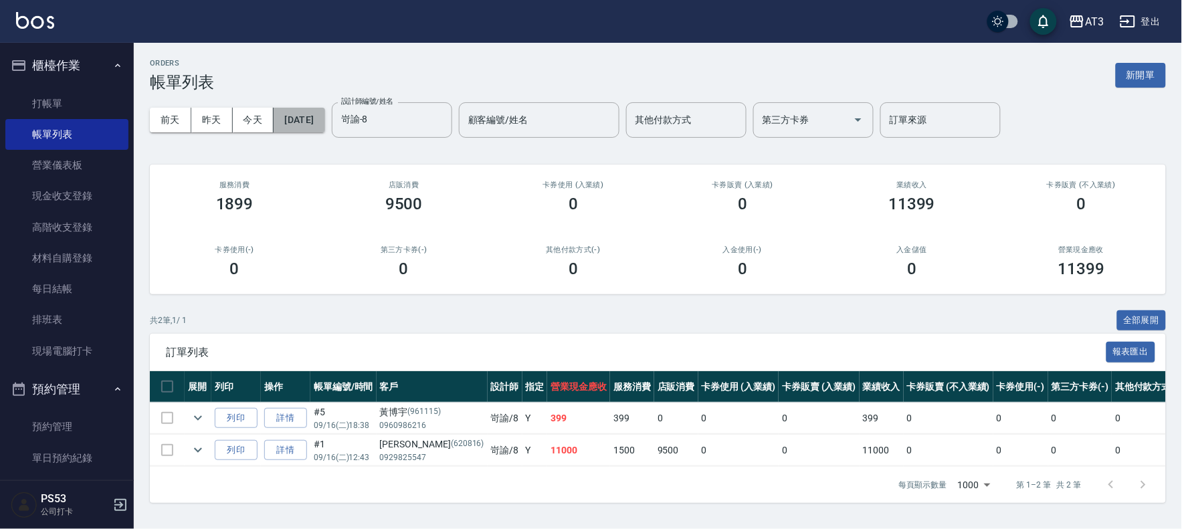
click at [324, 121] on button "[DATE]" at bounding box center [299, 120] width 51 height 25
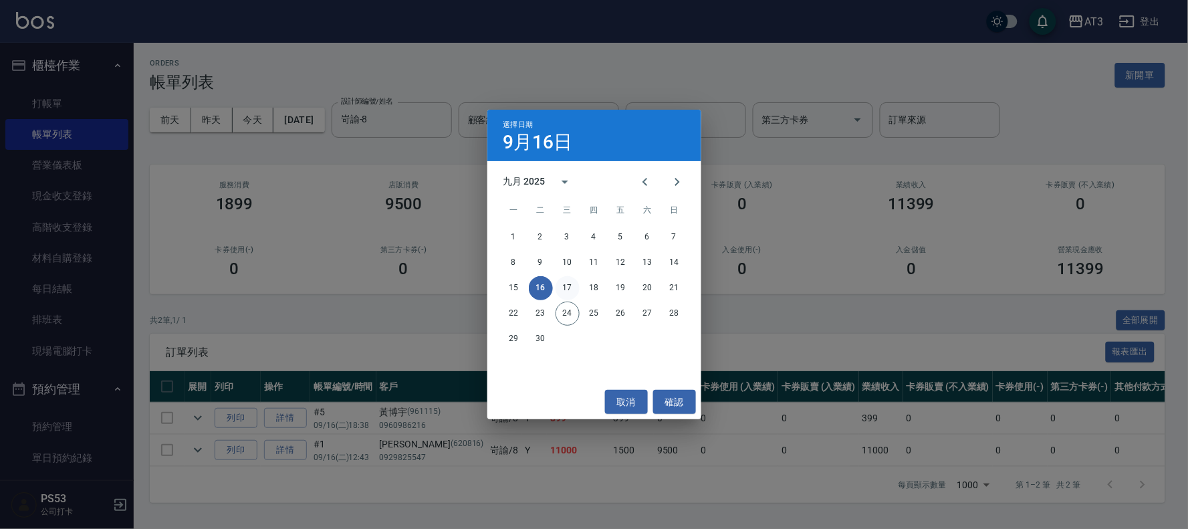
click at [565, 284] on button "17" at bounding box center [568, 288] width 24 height 24
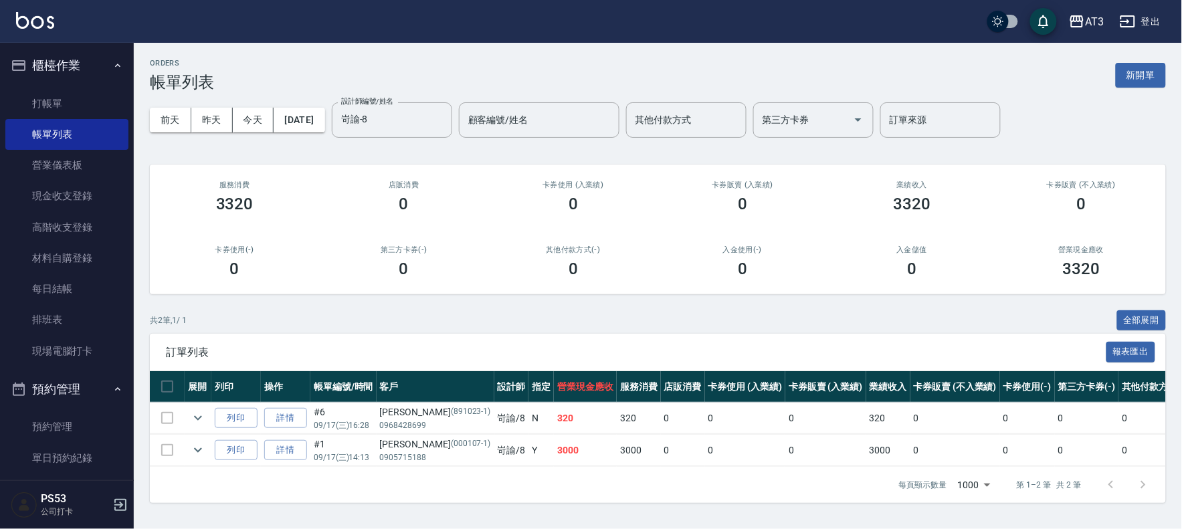
scroll to position [3, 0]
click at [284, 447] on link "詳情" at bounding box center [285, 450] width 43 height 21
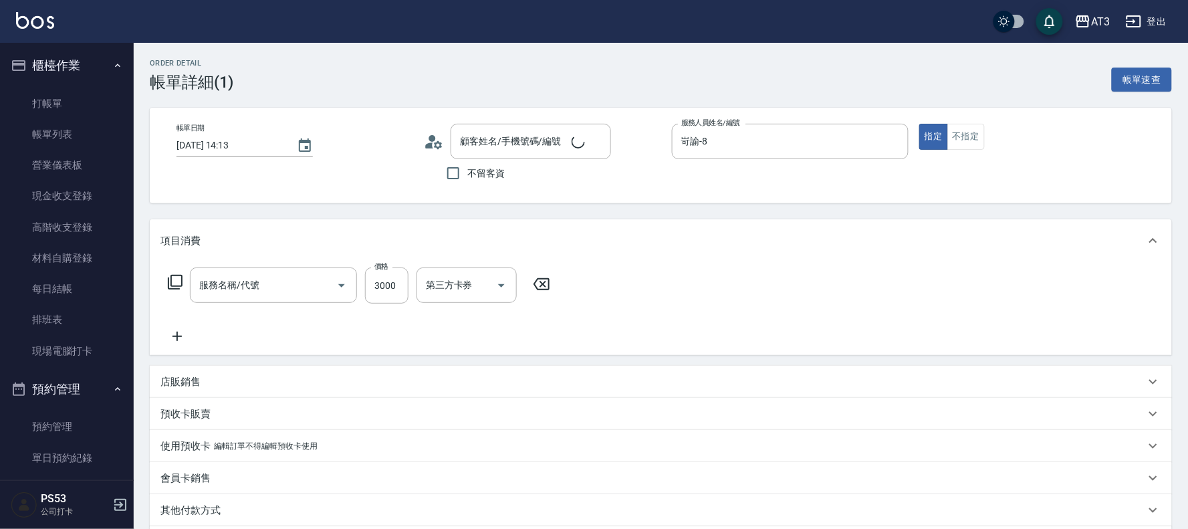
type input "[DATE] 14:13"
type input "岢諭-8"
type input "設計燙髮(302)"
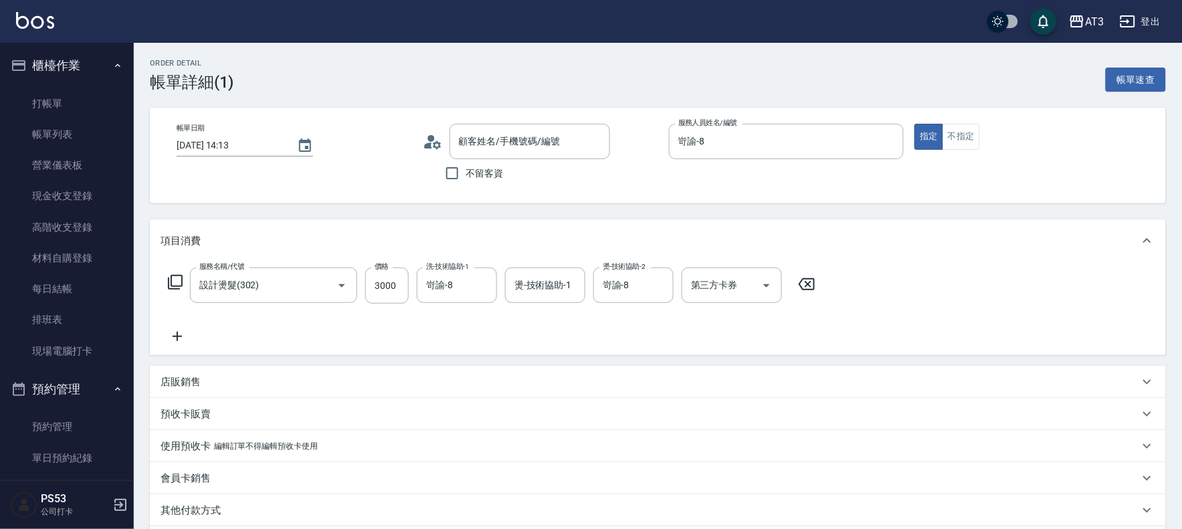
type input "[PERSON_NAME]/0905715188/000107-1"
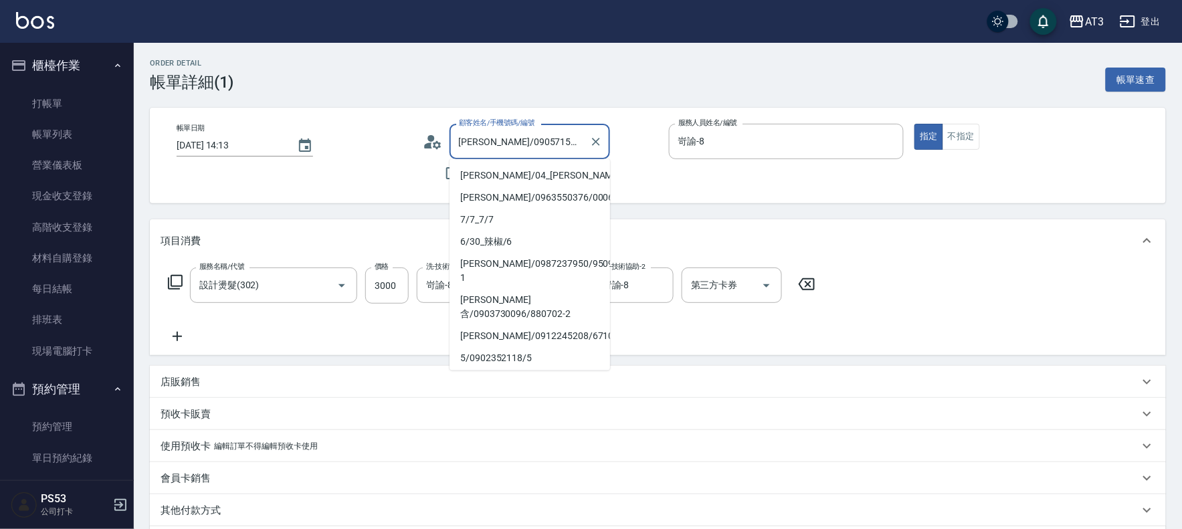
click at [508, 138] on input "[PERSON_NAME]/0905715188/000107-1" at bounding box center [519, 141] width 128 height 23
click at [288, 298] on div "設計燙髮(302) 服務名稱/代號" at bounding box center [273, 285] width 167 height 35
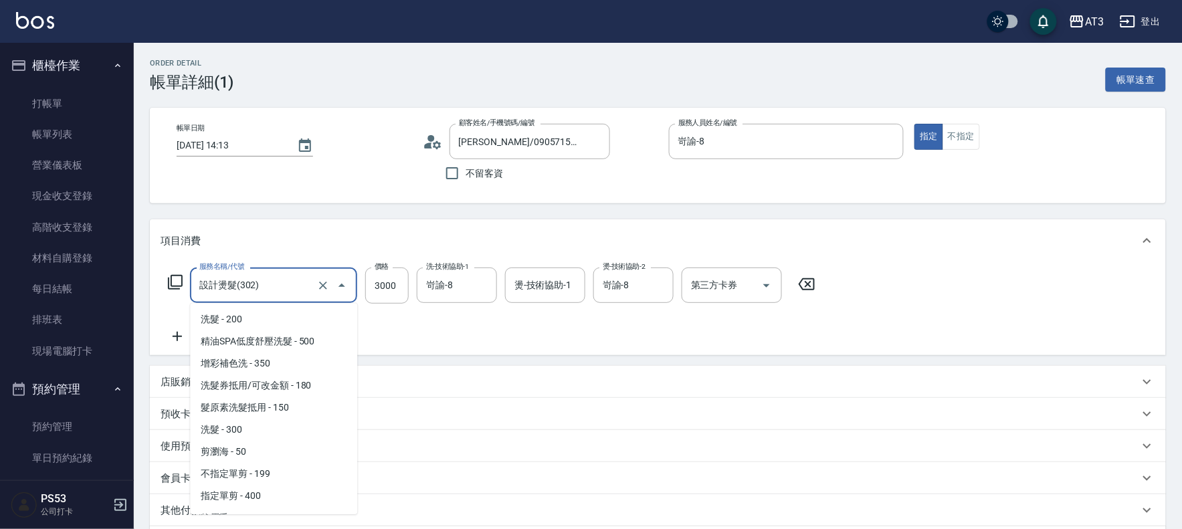
scroll to position [58, 0]
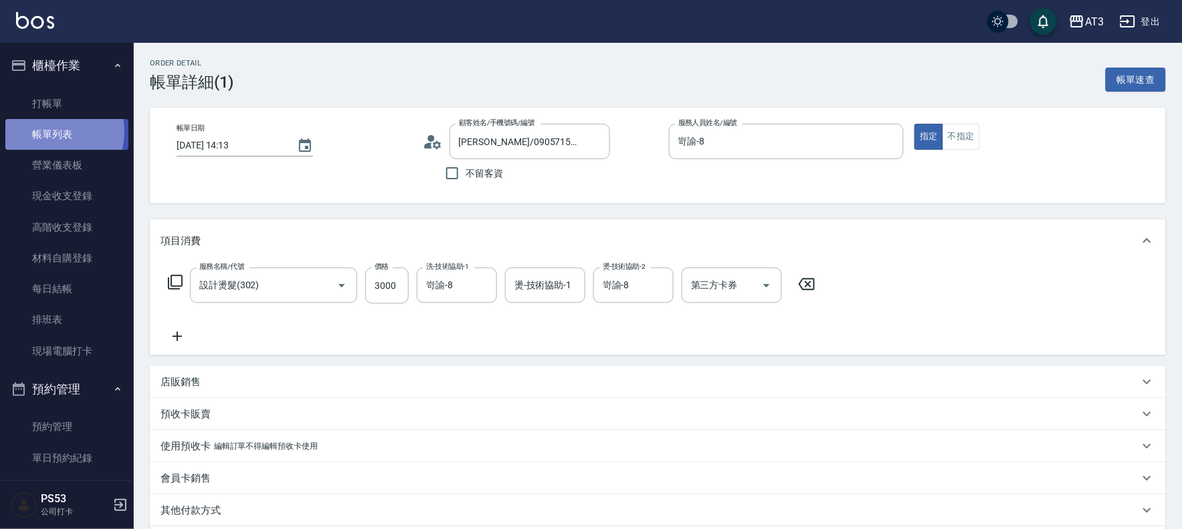
click at [47, 132] on link "帳單列表" at bounding box center [66, 134] width 123 height 31
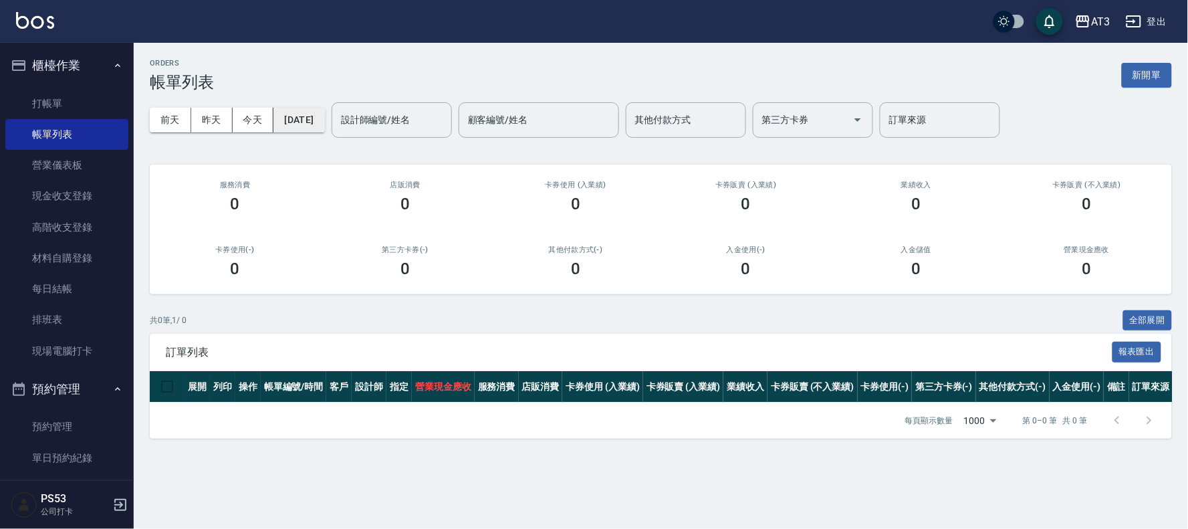
click at [317, 118] on button "[DATE]" at bounding box center [299, 120] width 51 height 25
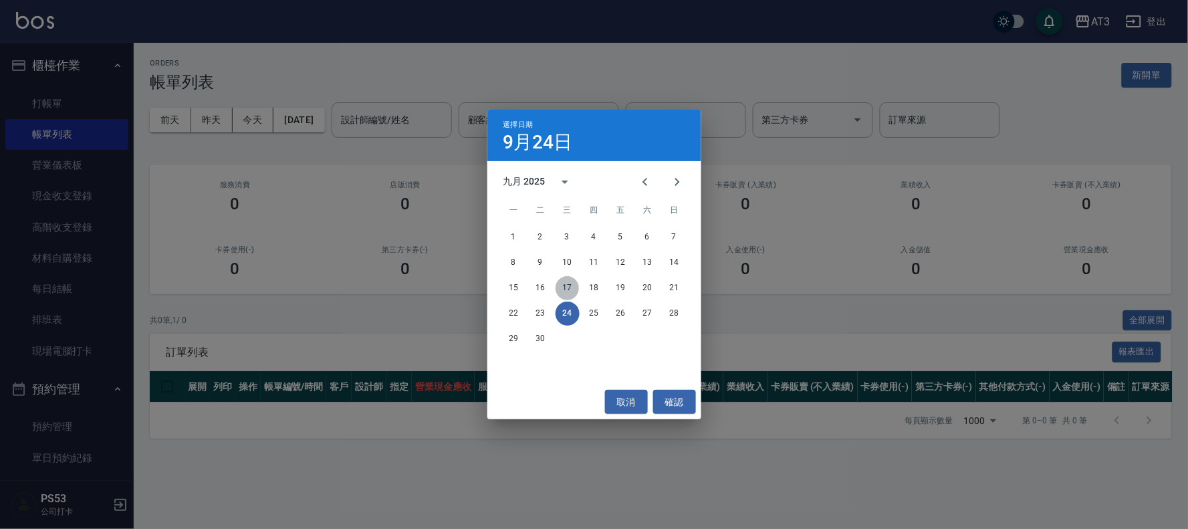
click at [566, 283] on button "17" at bounding box center [568, 288] width 24 height 24
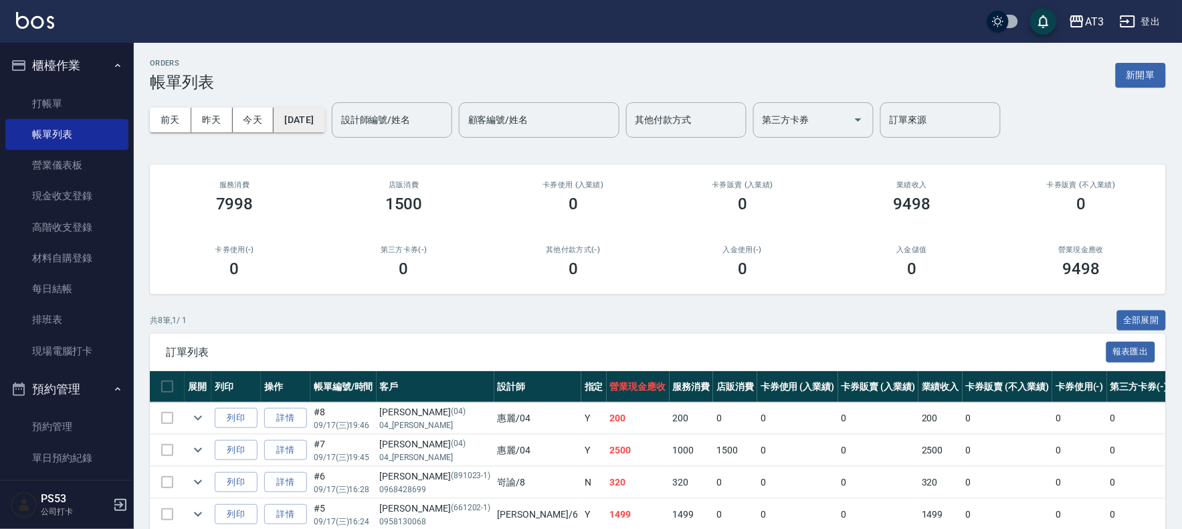
click at [324, 120] on button "[DATE]" at bounding box center [299, 120] width 51 height 25
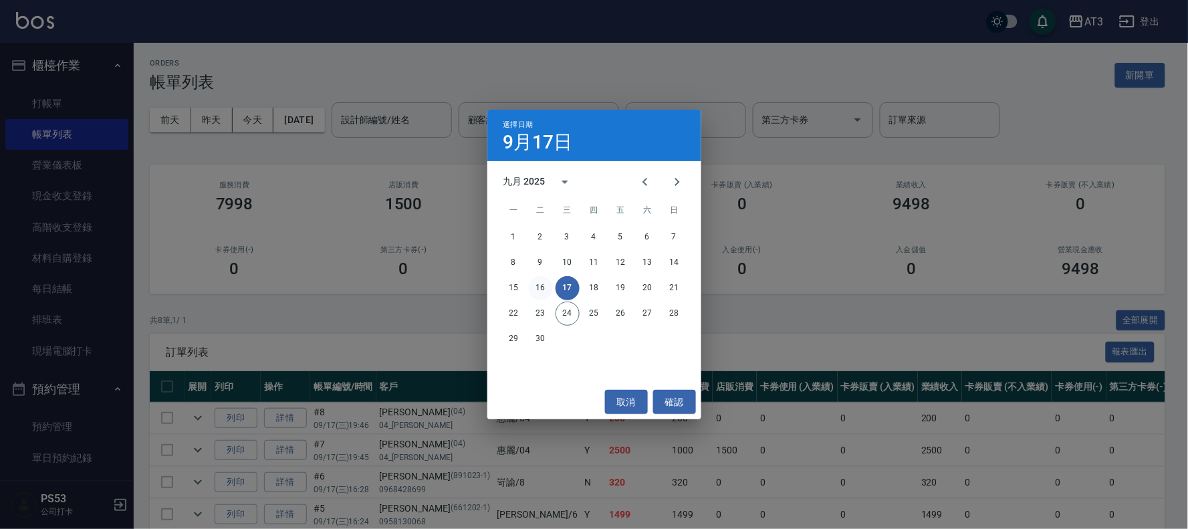
click at [538, 292] on button "16" at bounding box center [541, 288] width 24 height 24
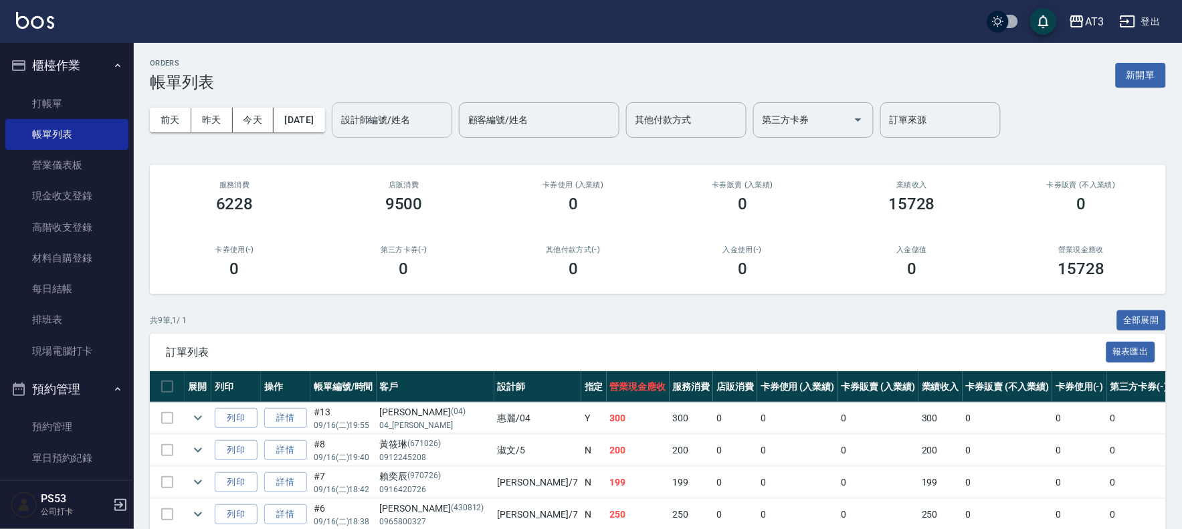
click at [430, 124] on input "設計師編號/姓名" at bounding box center [392, 119] width 108 height 23
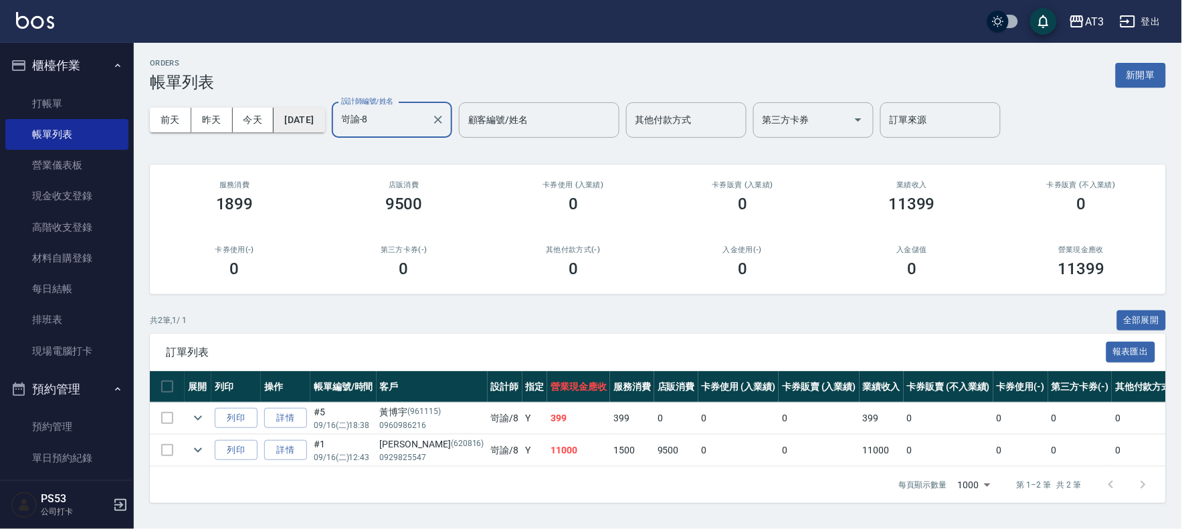
type input "岢諭-8"
click at [308, 123] on button "[DATE]" at bounding box center [299, 120] width 51 height 25
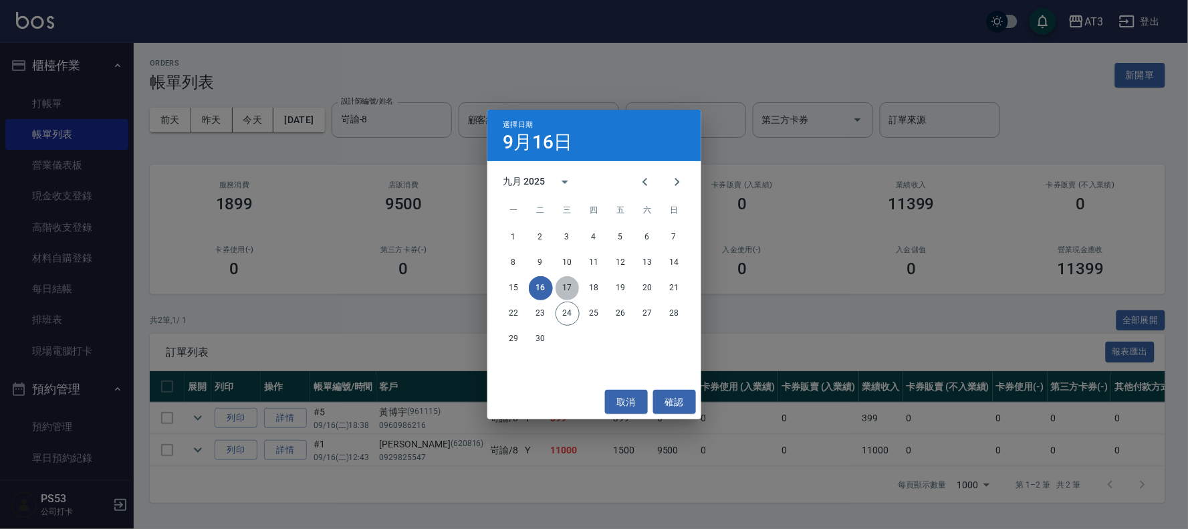
click at [556, 288] on button "17" at bounding box center [568, 288] width 24 height 24
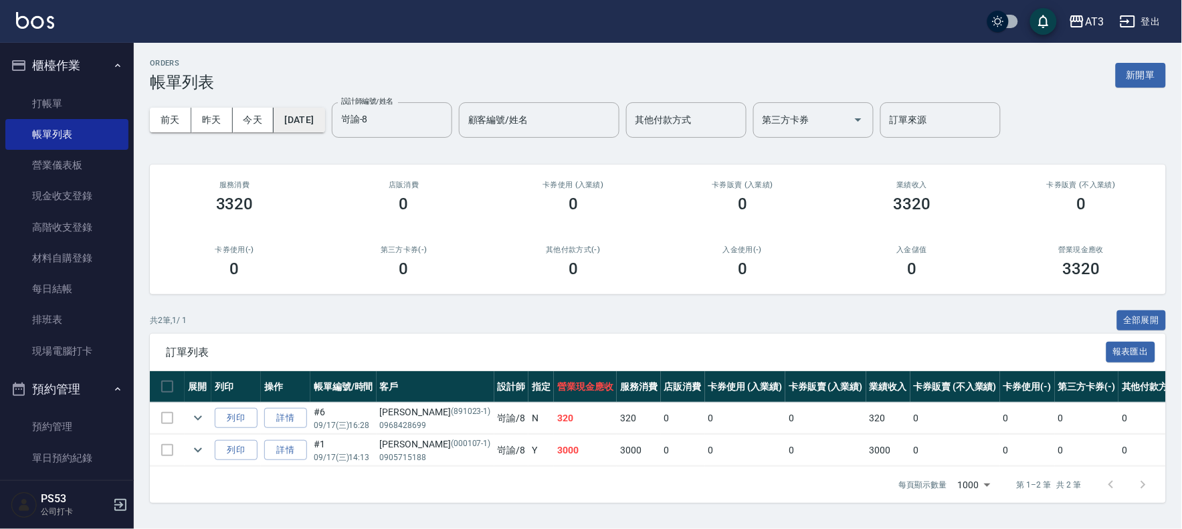
click at [312, 124] on button "[DATE]" at bounding box center [299, 120] width 51 height 25
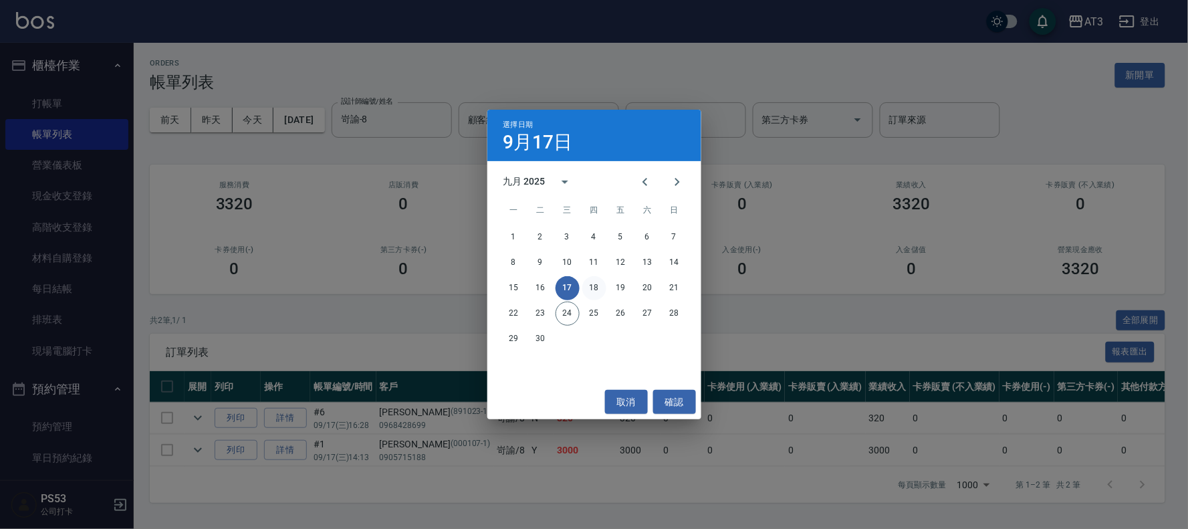
click at [589, 284] on button "18" at bounding box center [595, 288] width 24 height 24
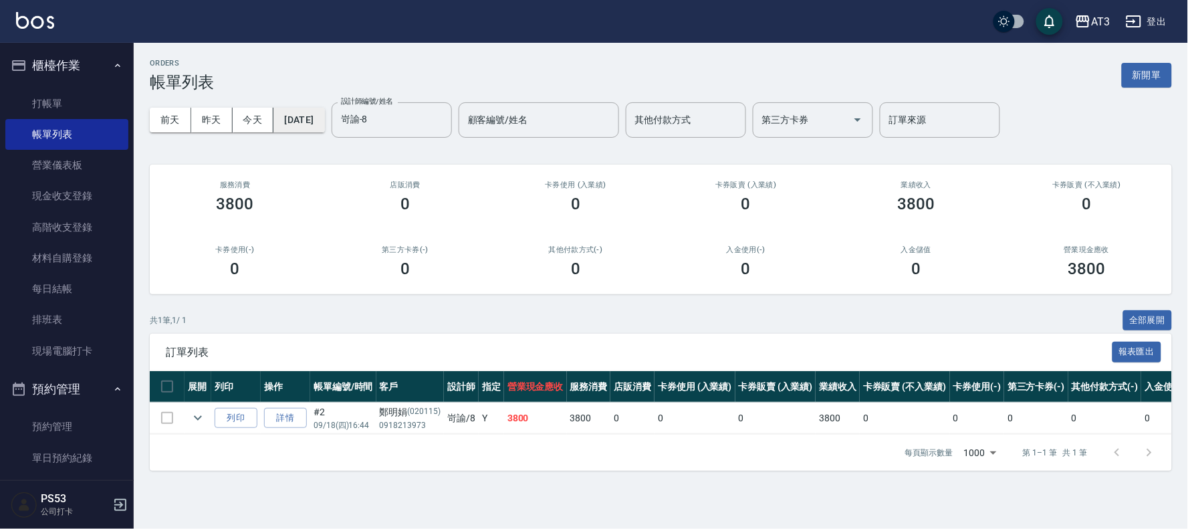
click at [318, 123] on button "[DATE]" at bounding box center [299, 120] width 51 height 25
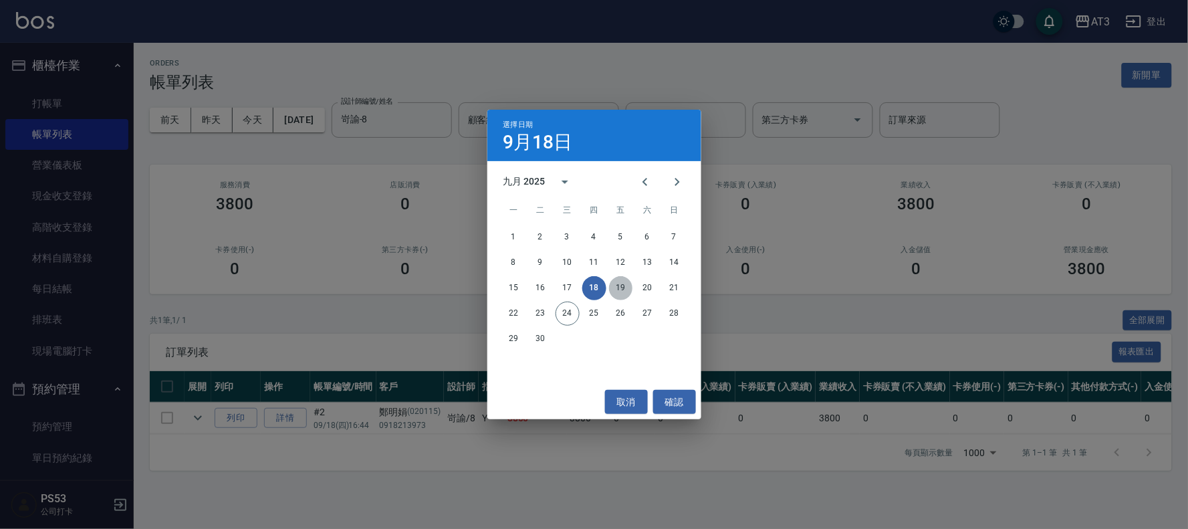
click at [624, 285] on button "19" at bounding box center [621, 288] width 24 height 24
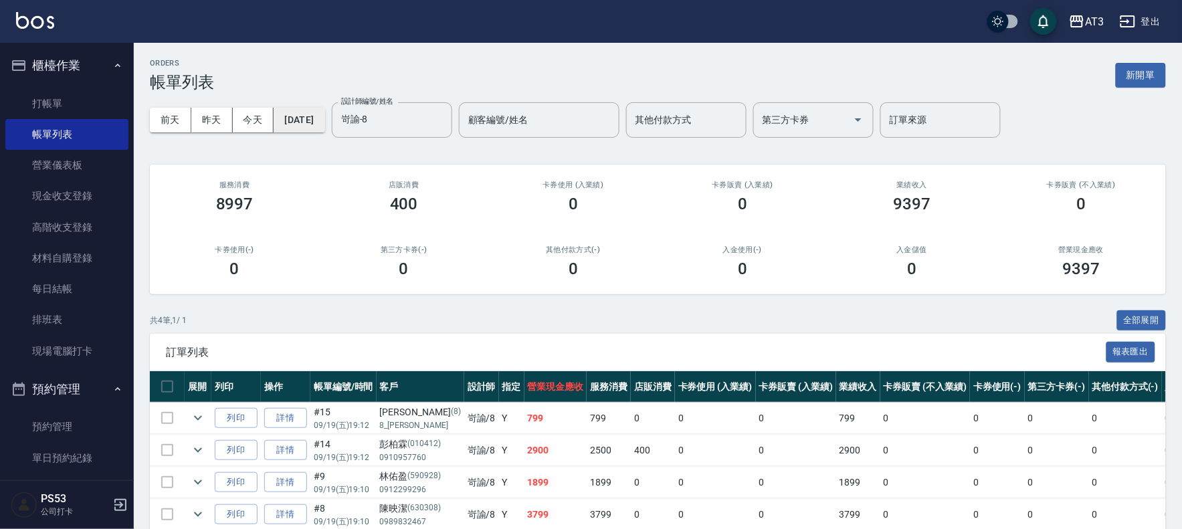
click at [312, 116] on button "[DATE]" at bounding box center [299, 120] width 51 height 25
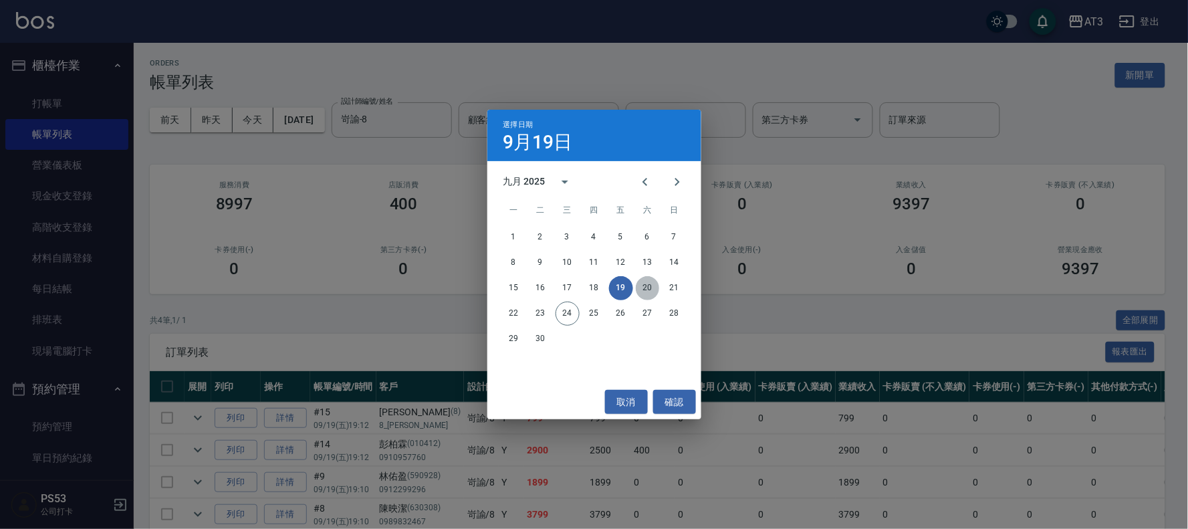
click at [647, 284] on button "20" at bounding box center [648, 288] width 24 height 24
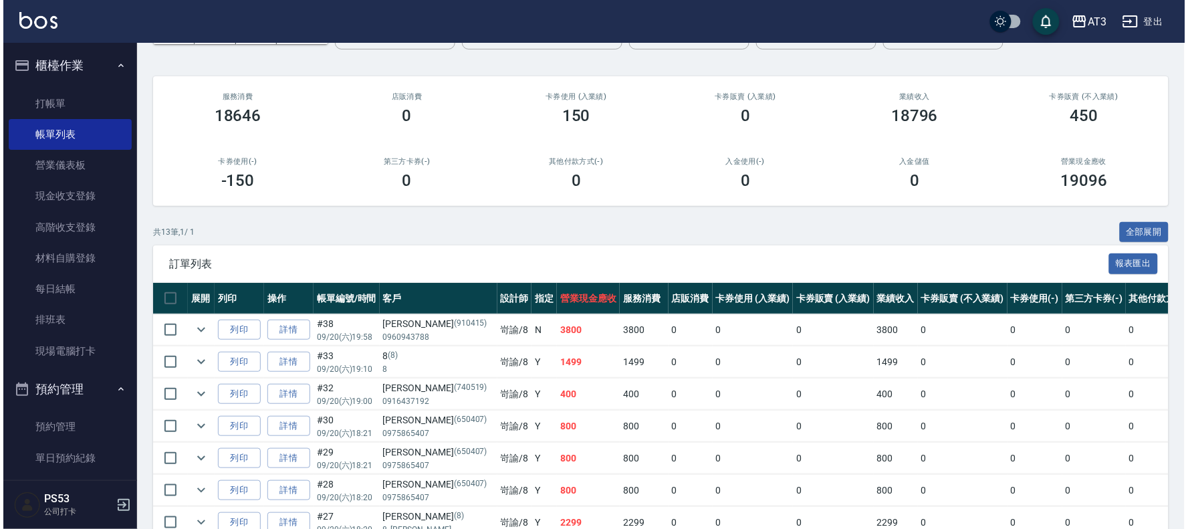
scroll to position [60, 0]
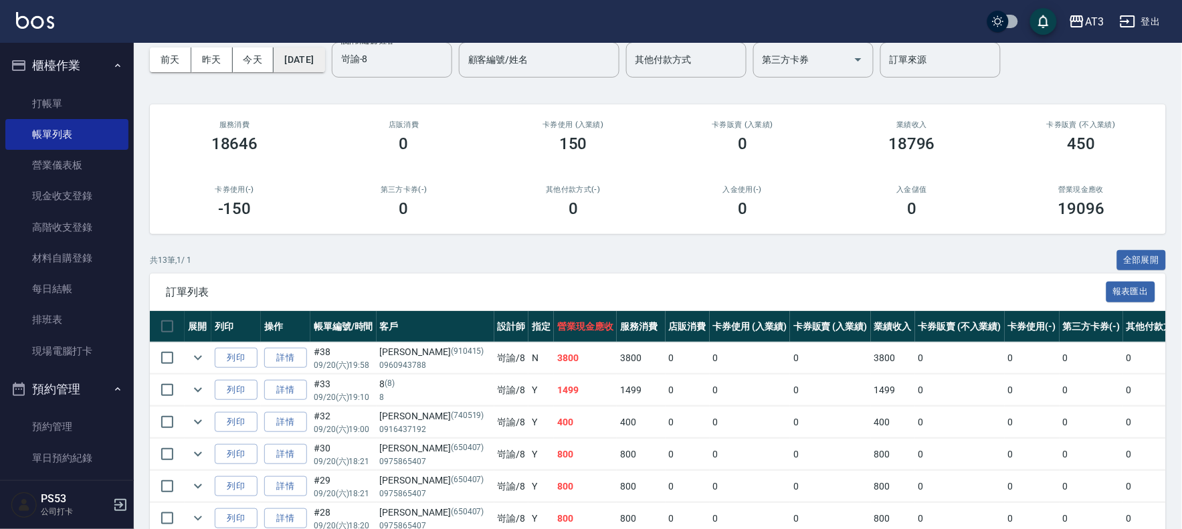
click at [323, 60] on button "[DATE]" at bounding box center [299, 59] width 51 height 25
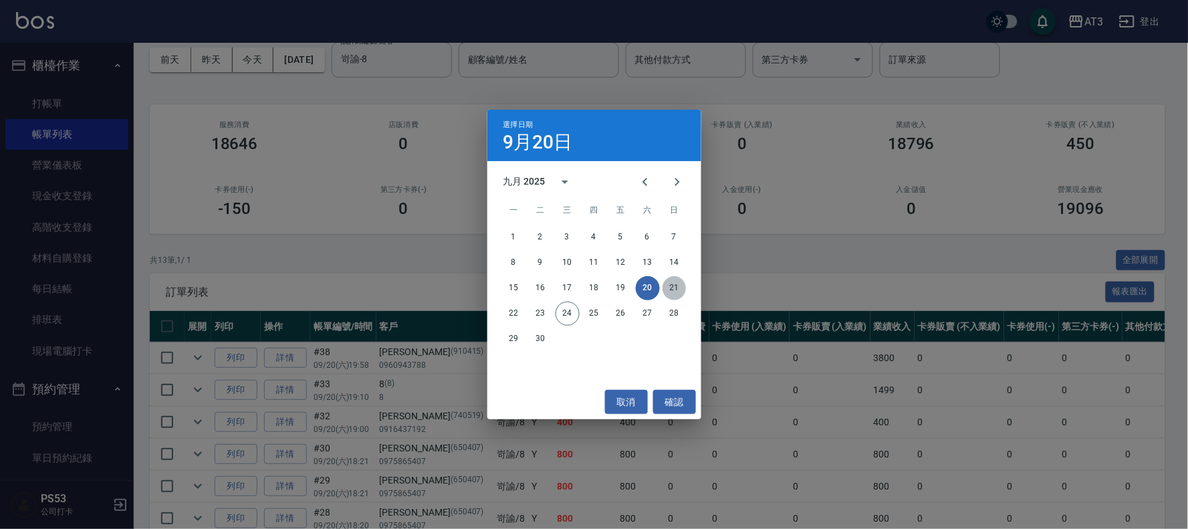
click at [673, 286] on button "21" at bounding box center [675, 288] width 24 height 24
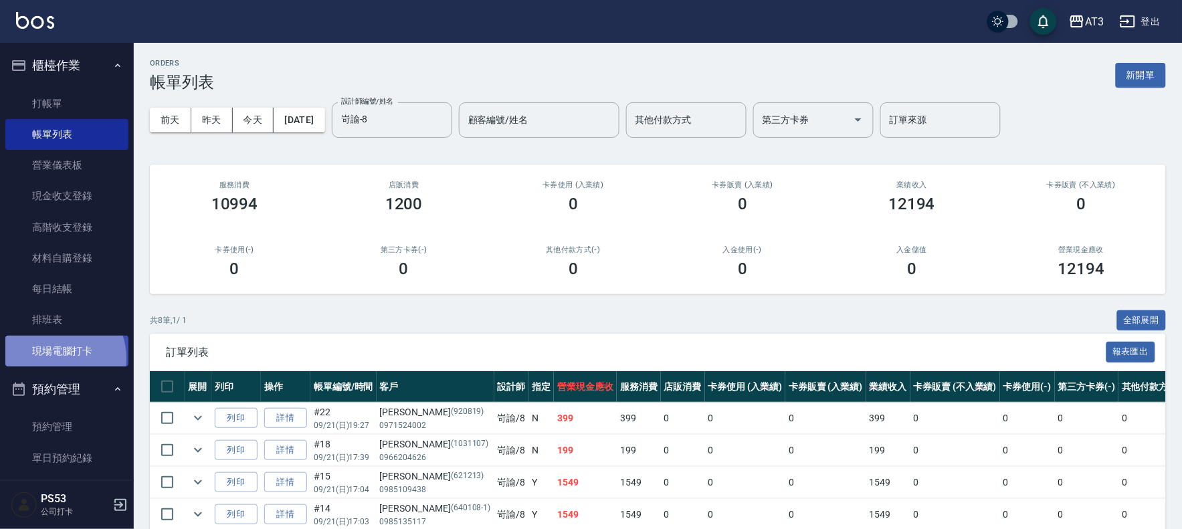
click at [57, 358] on link "現場電腦打卡" at bounding box center [66, 351] width 123 height 31
